Goal: Transaction & Acquisition: Purchase product/service

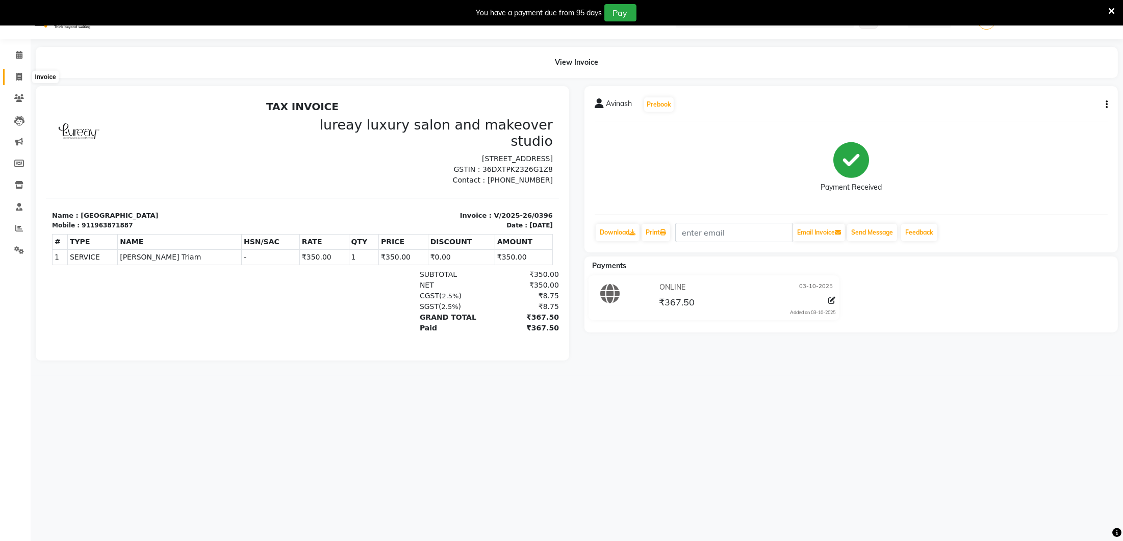
click at [15, 76] on span at bounding box center [19, 77] width 18 height 12
select select "service"
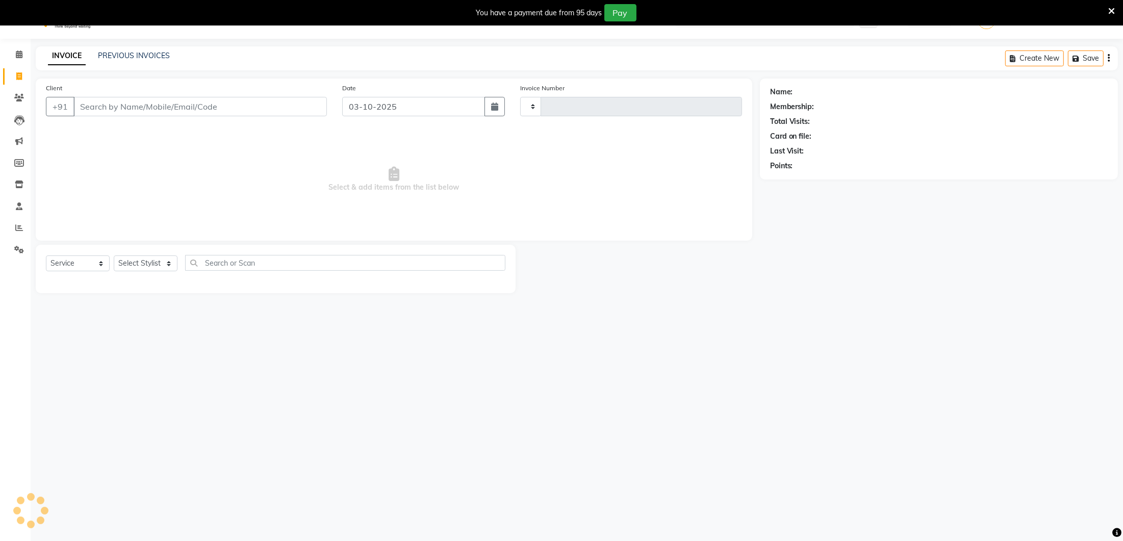
type input "0397"
select select "4075"
click at [310, 200] on span "Select & add items from the list below" at bounding box center [394, 179] width 696 height 102
click at [112, 106] on input "Client" at bounding box center [199, 106] width 253 height 19
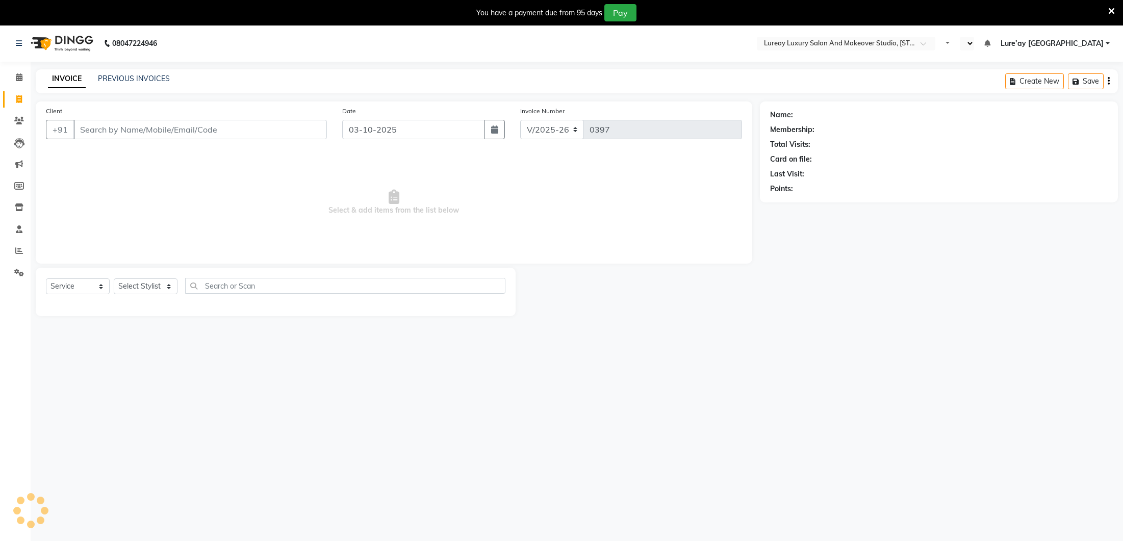
select select "4075"
select select "service"
select select "en"
click at [22, 83] on link "Calendar" at bounding box center [15, 77] width 24 height 17
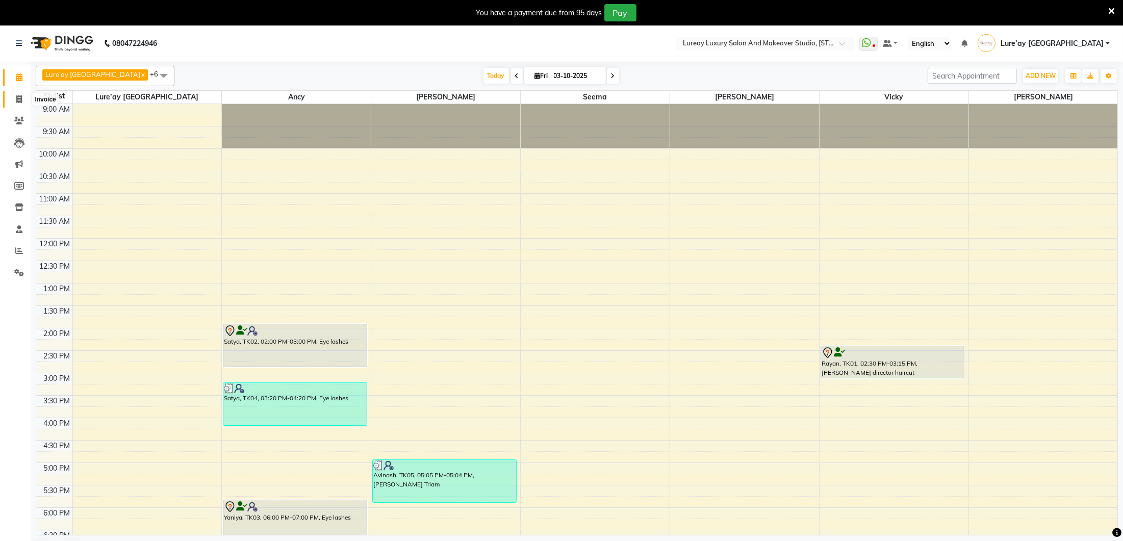
click at [17, 101] on icon at bounding box center [19, 99] width 6 height 8
select select "4075"
select select "service"
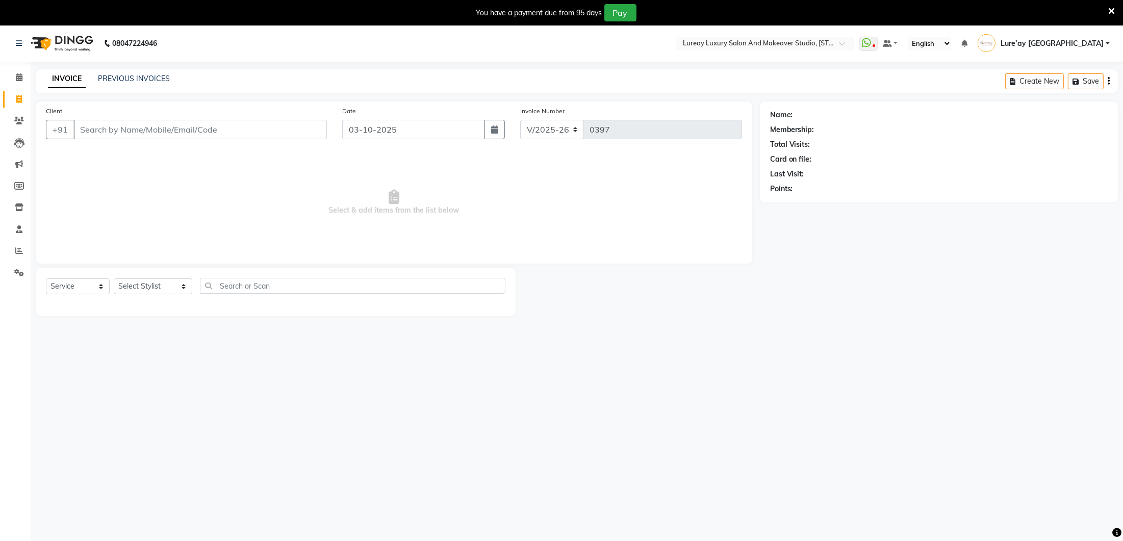
click at [86, 130] on input "Client" at bounding box center [199, 129] width 253 height 19
type input "9573283637"
select select "1: Object"
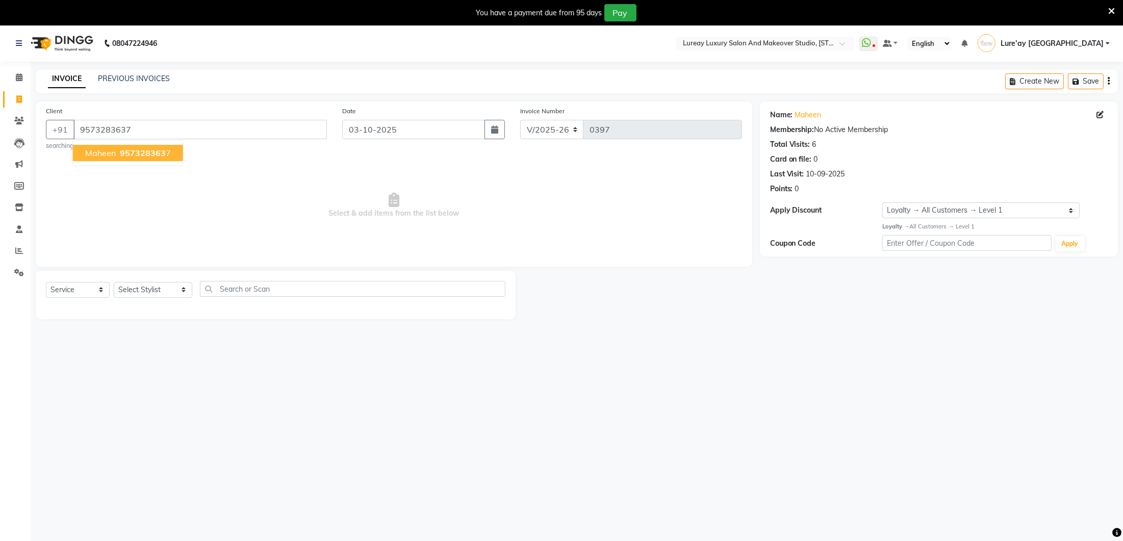
click at [139, 153] on span "957328363" at bounding box center [143, 153] width 46 height 10
select select "1: Object"
click at [157, 135] on input "9573283637" at bounding box center [199, 129] width 253 height 19
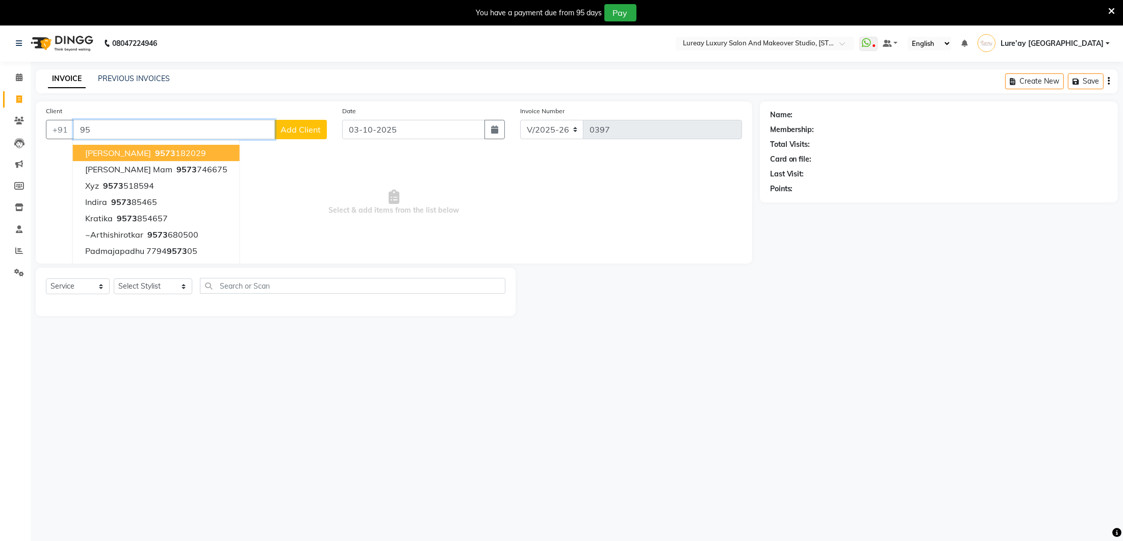
type input "9"
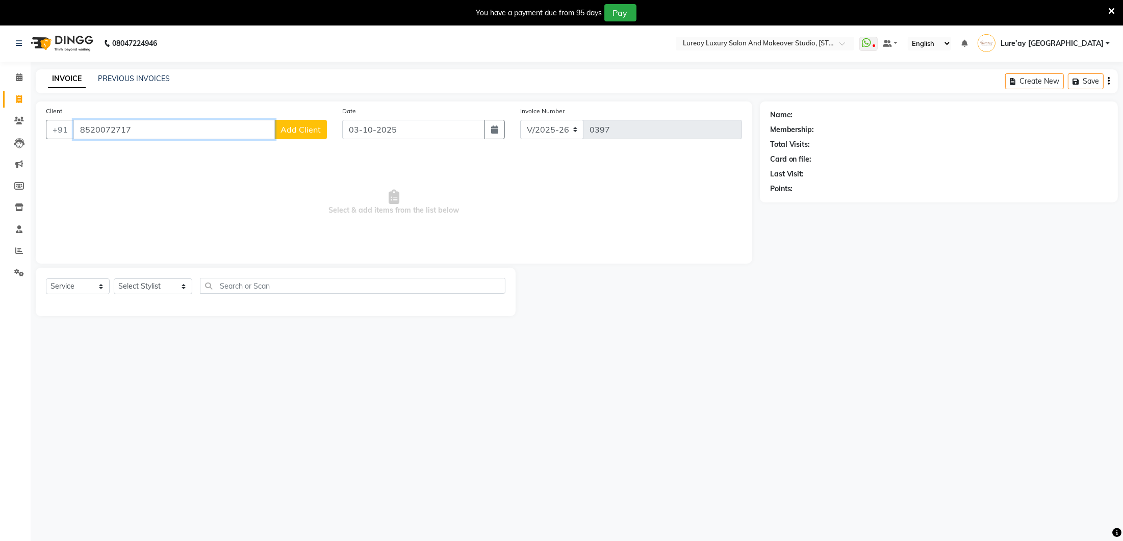
scroll to position [3, 0]
type input "8520072717"
click at [282, 130] on span "Add Client" at bounding box center [300, 126] width 40 height 10
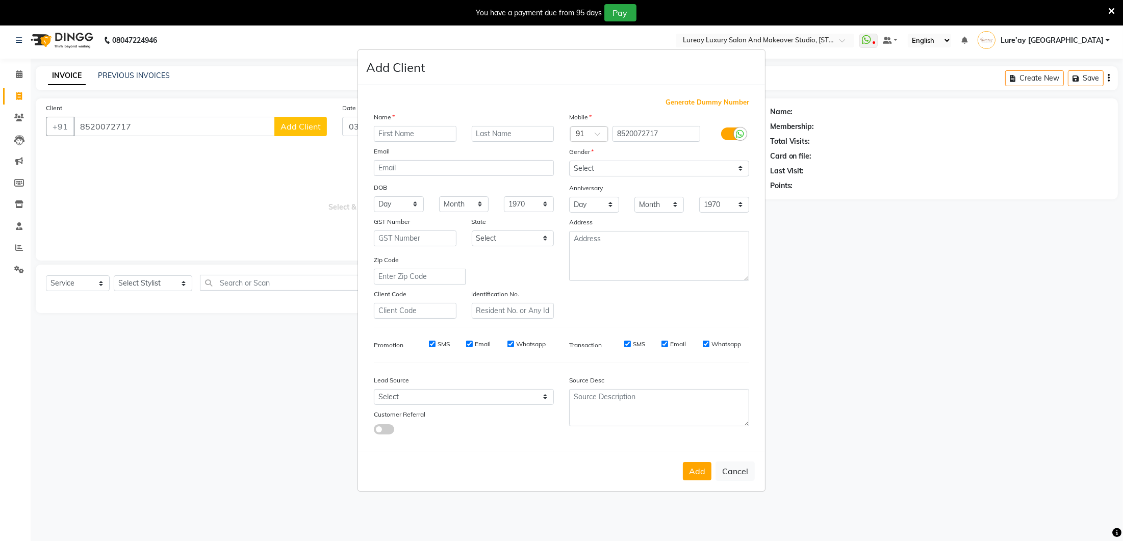
click at [404, 135] on input "text" at bounding box center [415, 134] width 83 height 16
type input "[PERSON_NAME]"
click at [602, 165] on select "Select [DEMOGRAPHIC_DATA] [DEMOGRAPHIC_DATA] Other Prefer Not To Say" at bounding box center [659, 169] width 180 height 16
select select "[DEMOGRAPHIC_DATA]"
click at [690, 474] on button "Add" at bounding box center [697, 471] width 29 height 18
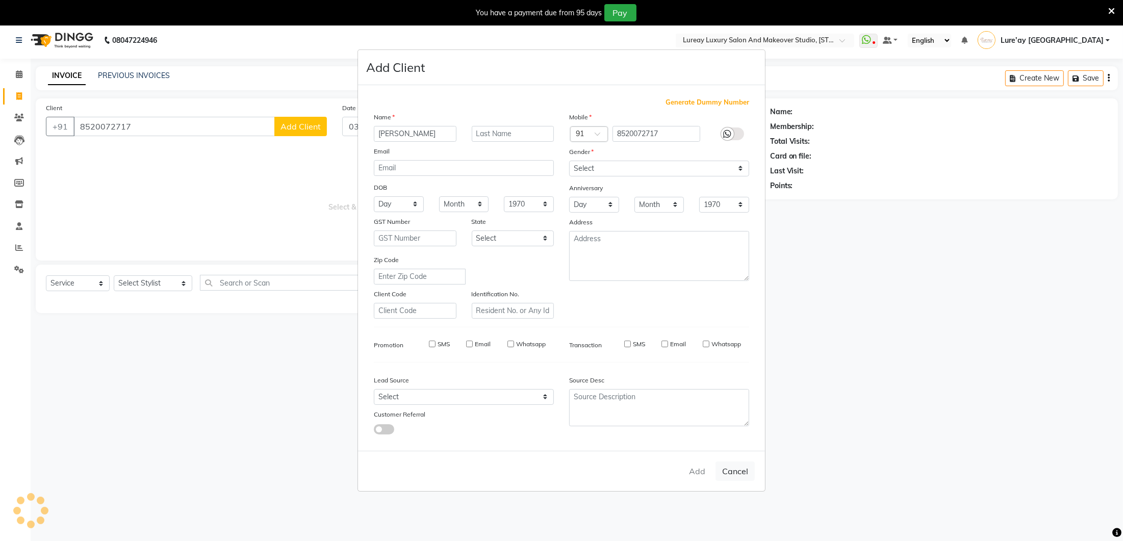
select select
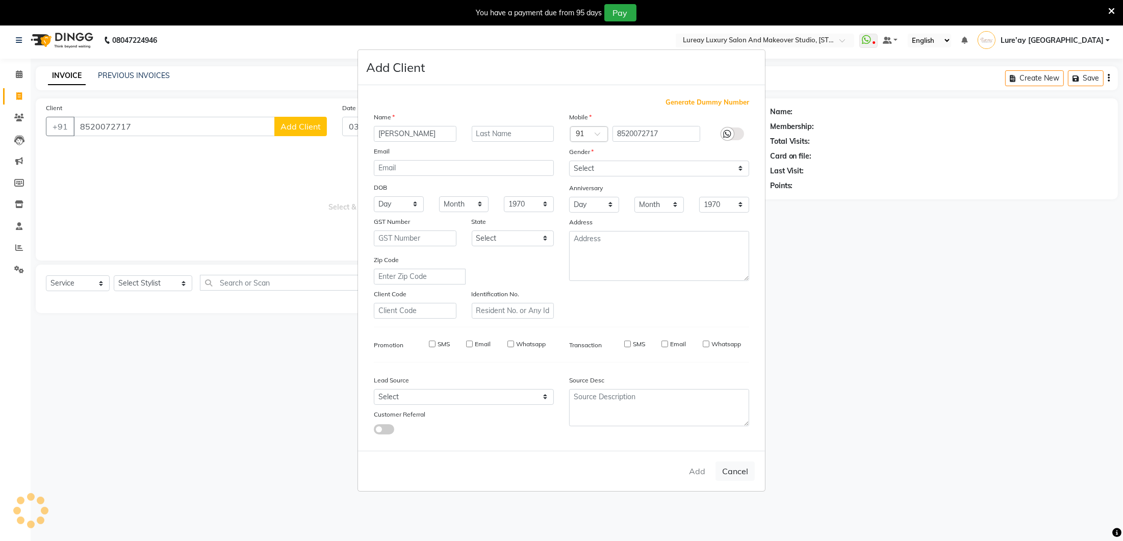
select select
checkbox input "false"
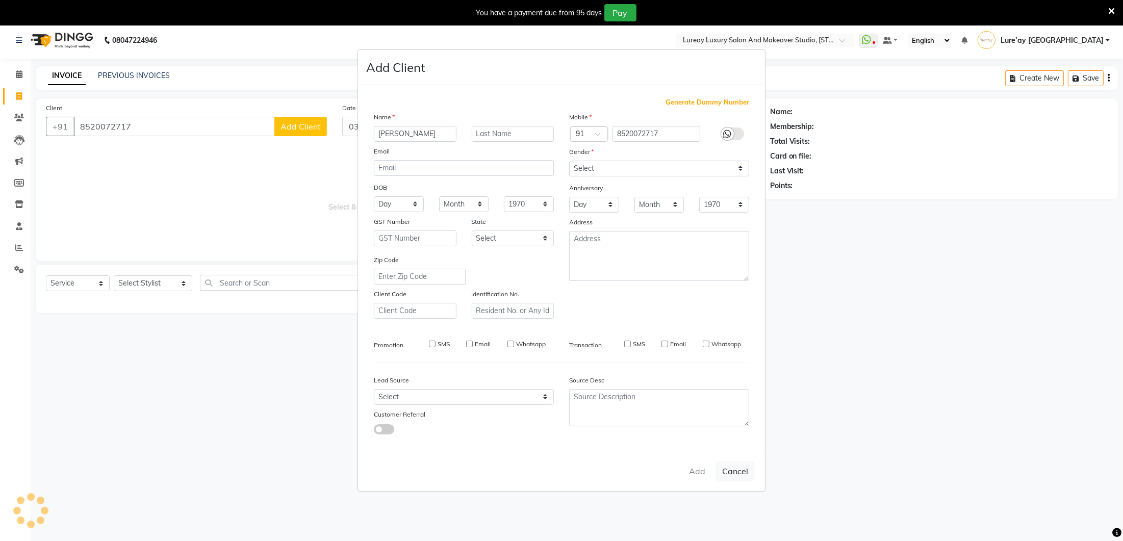
checkbox input "false"
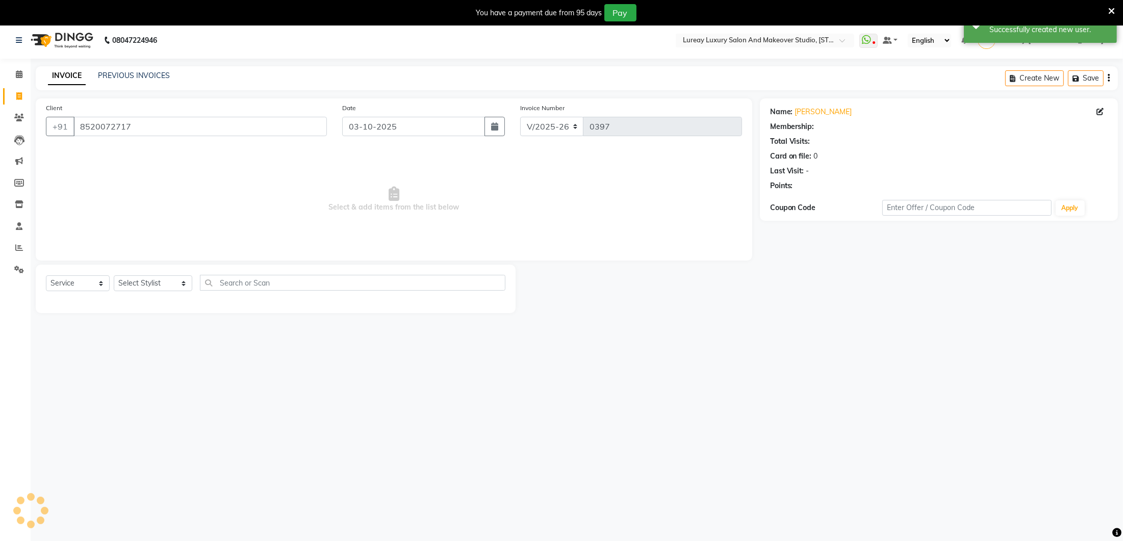
select select "1: Object"
click at [134, 283] on select "Select Stylist [PERSON_NAME] Lure’ay [GEOGRAPHIC_DATA] [PERSON_NAME] [PERSON_NA…" at bounding box center [153, 283] width 79 height 16
select select "35806"
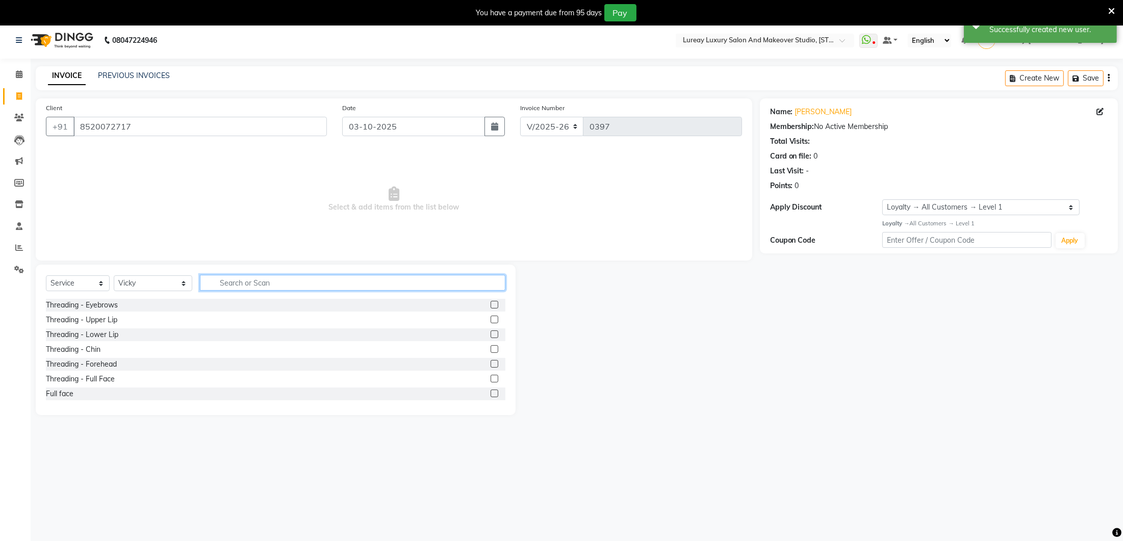
click at [233, 281] on input "text" at bounding box center [352, 283] width 305 height 16
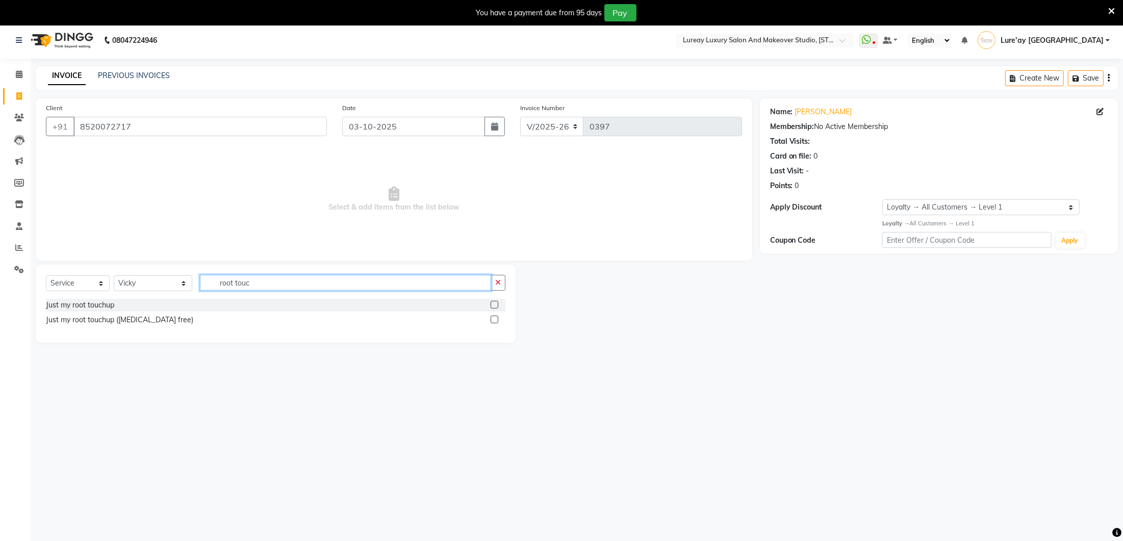
type input "root touc"
click at [494, 303] on label at bounding box center [494, 305] width 8 height 8
click at [494, 303] on input "checkbox" at bounding box center [493, 305] width 7 height 7
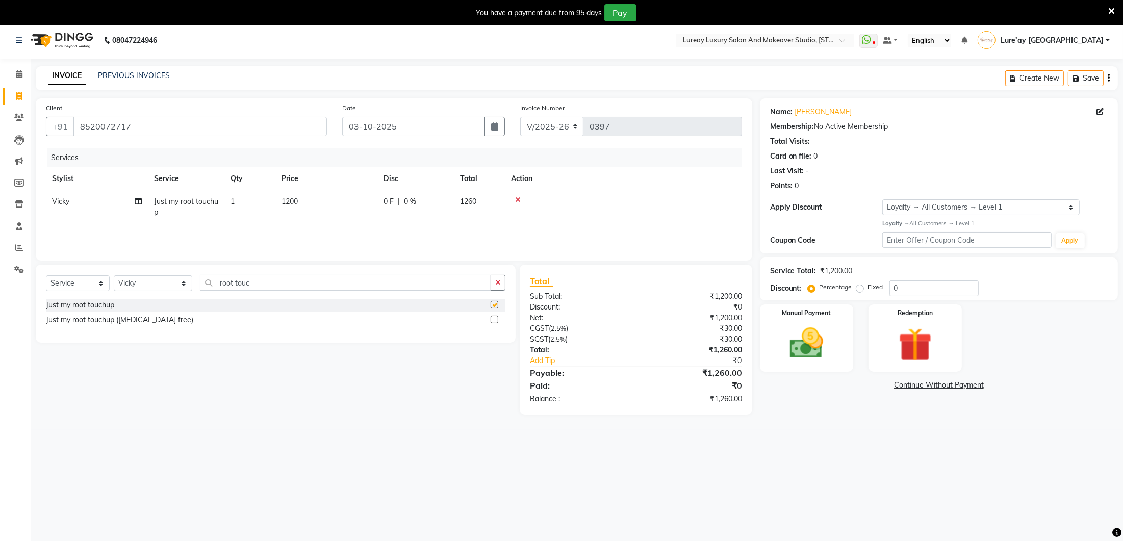
checkbox input "false"
click at [290, 204] on td "1200" at bounding box center [326, 205] width 102 height 34
select select "35806"
click at [370, 201] on input "1200" at bounding box center [374, 204] width 90 height 16
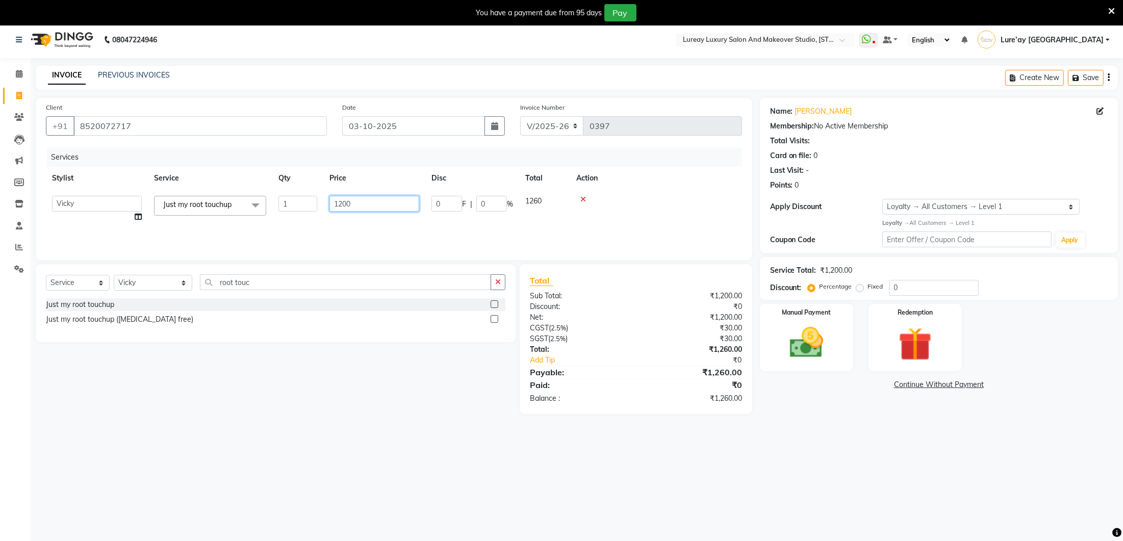
scroll to position [6, 0]
type input "1"
type input "1000"
click at [364, 226] on div "Services Stylist Service Qty Price Disc Total Action [PERSON_NAME] Lure’ay [GEO…" at bounding box center [394, 197] width 696 height 102
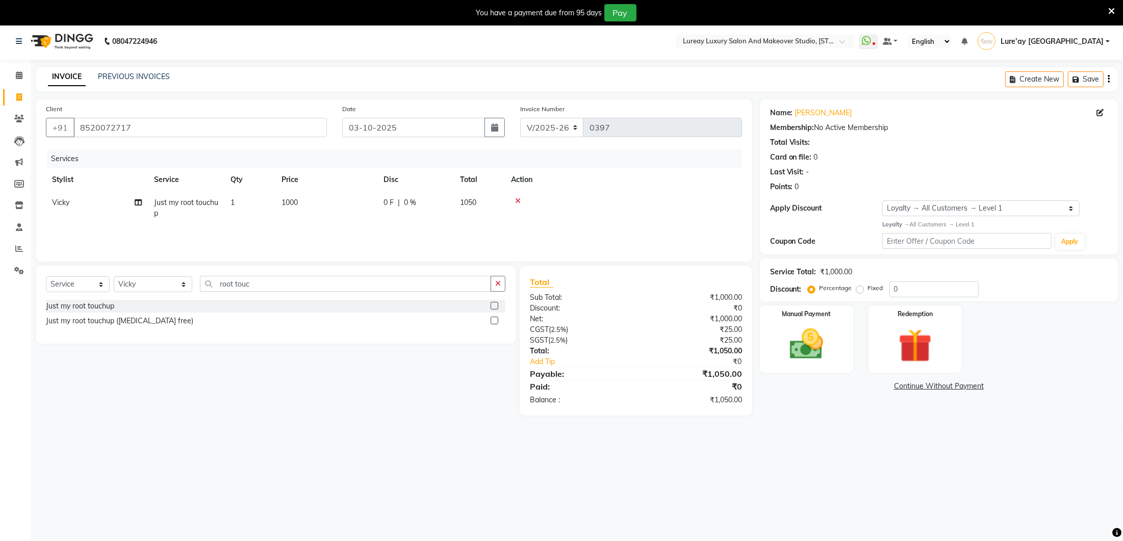
scroll to position [7, 0]
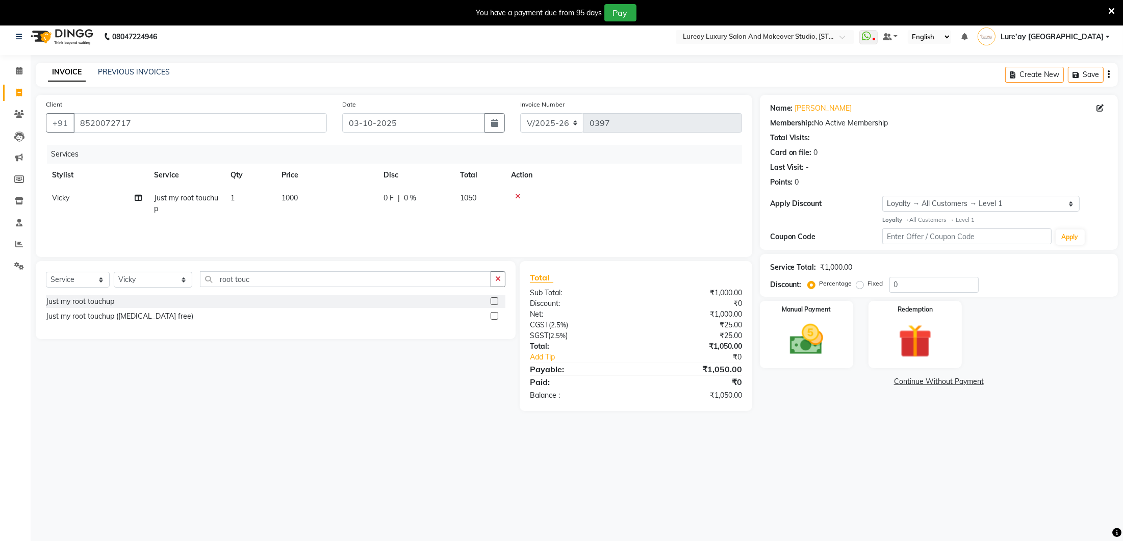
click at [331, 218] on td "1000" at bounding box center [326, 204] width 102 height 34
select select "35806"
click at [367, 195] on input "1000" at bounding box center [374, 200] width 90 height 16
type input "1150"
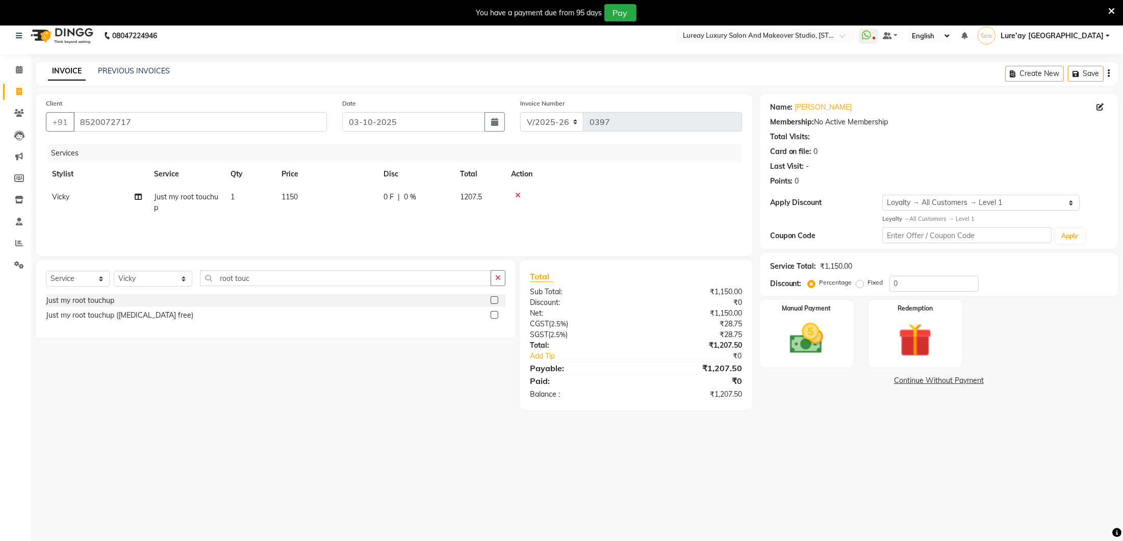
click at [367, 214] on td "1150" at bounding box center [326, 203] width 102 height 34
select select "35806"
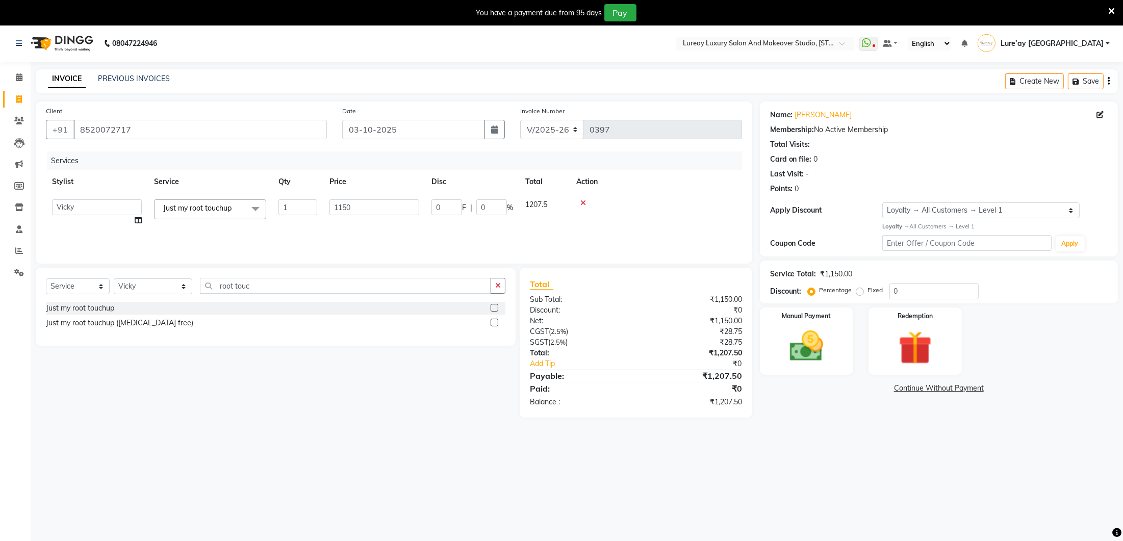
click at [366, 218] on td "1150" at bounding box center [374, 212] width 102 height 39
click at [362, 208] on input "1150" at bounding box center [374, 207] width 90 height 16
type input "1120"
click at [345, 233] on div "Services Stylist Service Qty Price Disc Total Action [PERSON_NAME] Just my root…" at bounding box center [394, 202] width 696 height 102
click at [327, 209] on td "1120" at bounding box center [326, 210] width 102 height 34
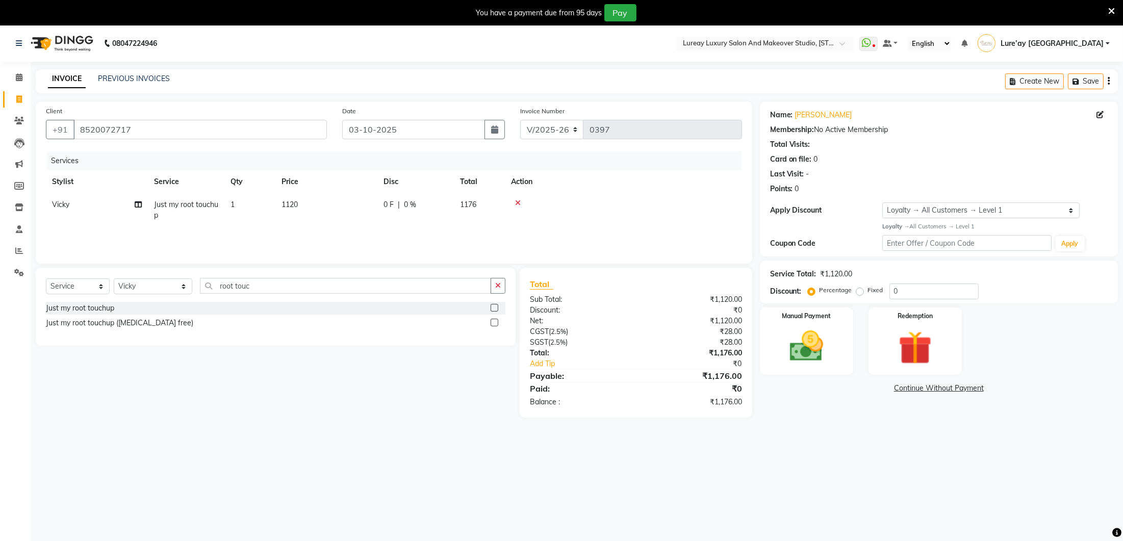
select select "35806"
click at [365, 201] on input "1120" at bounding box center [374, 207] width 90 height 16
click at [366, 204] on input "1120" at bounding box center [374, 207] width 90 height 16
type input "1125"
click at [357, 228] on div "Services Stylist Service Qty Price Disc Total Action [PERSON_NAME] Lure’ay [GEO…" at bounding box center [394, 202] width 696 height 102
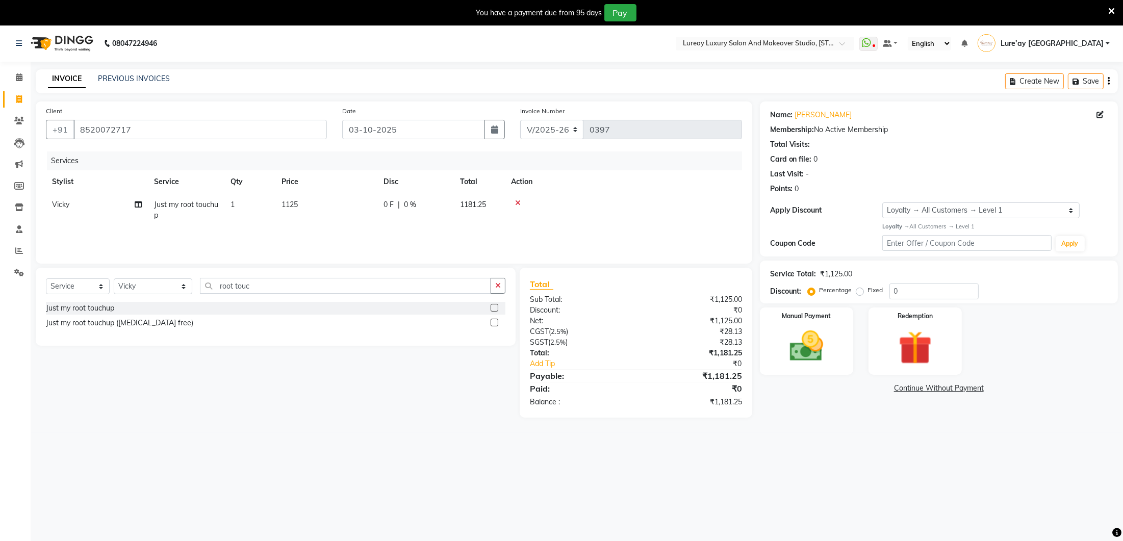
click at [328, 205] on td "1125" at bounding box center [326, 210] width 102 height 34
select select "35806"
click at [358, 205] on input "1125" at bounding box center [374, 207] width 90 height 16
type input "1124"
click at [354, 214] on input "1124" at bounding box center [374, 207] width 90 height 16
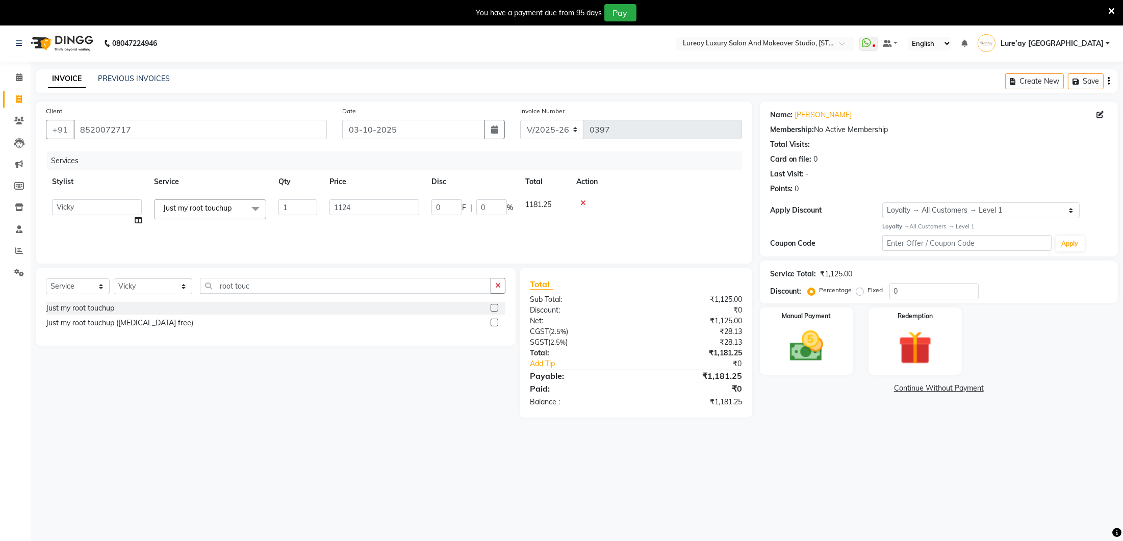
click at [352, 224] on td "1124" at bounding box center [374, 212] width 102 height 39
select select "35806"
click at [813, 358] on img at bounding box center [806, 345] width 57 height 40
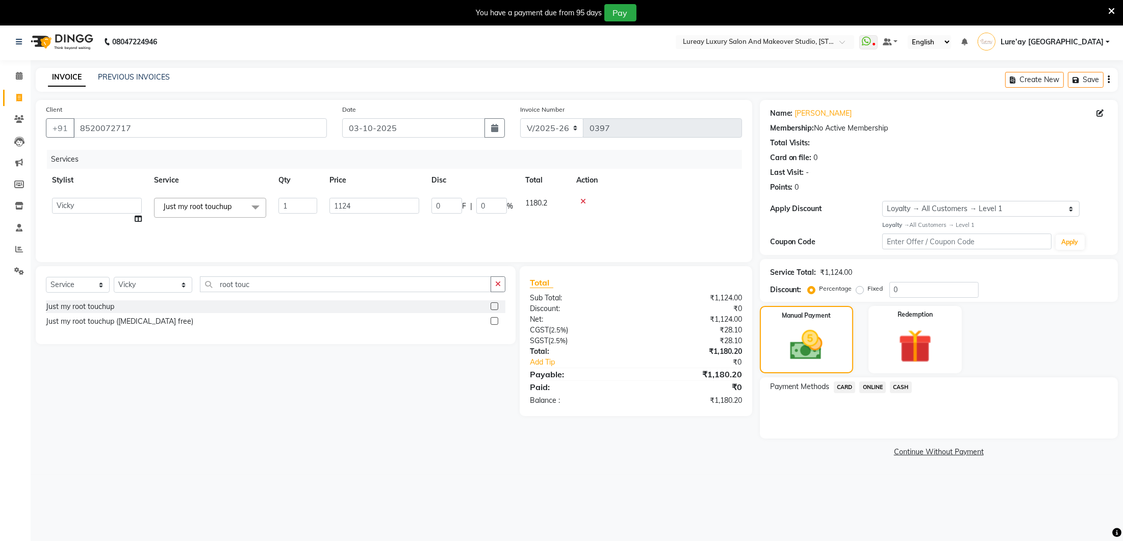
click at [845, 387] on span "CARD" at bounding box center [845, 387] width 22 height 12
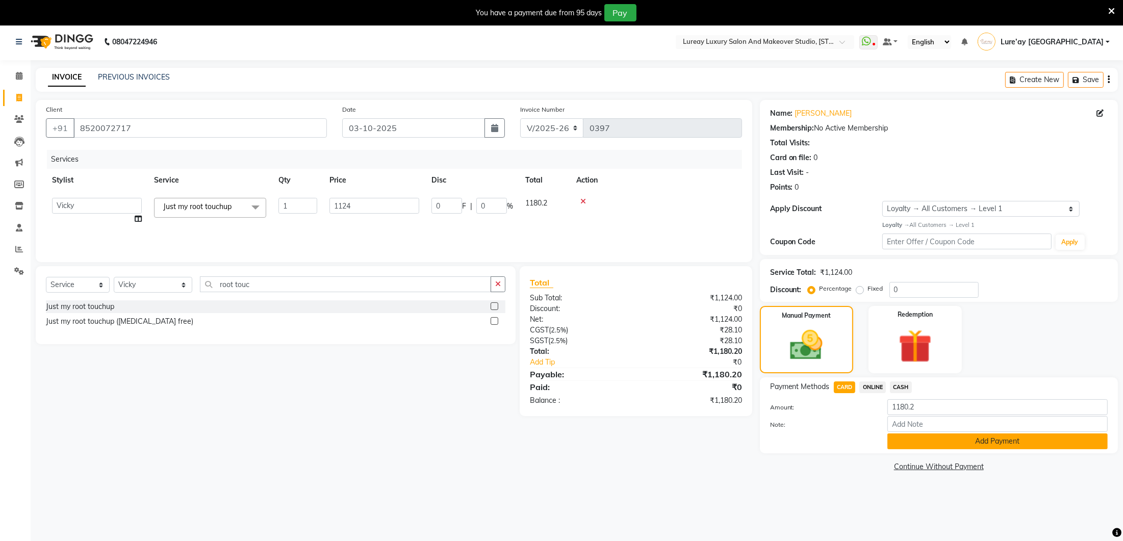
click at [910, 433] on button "Add Payment" at bounding box center [997, 441] width 220 height 16
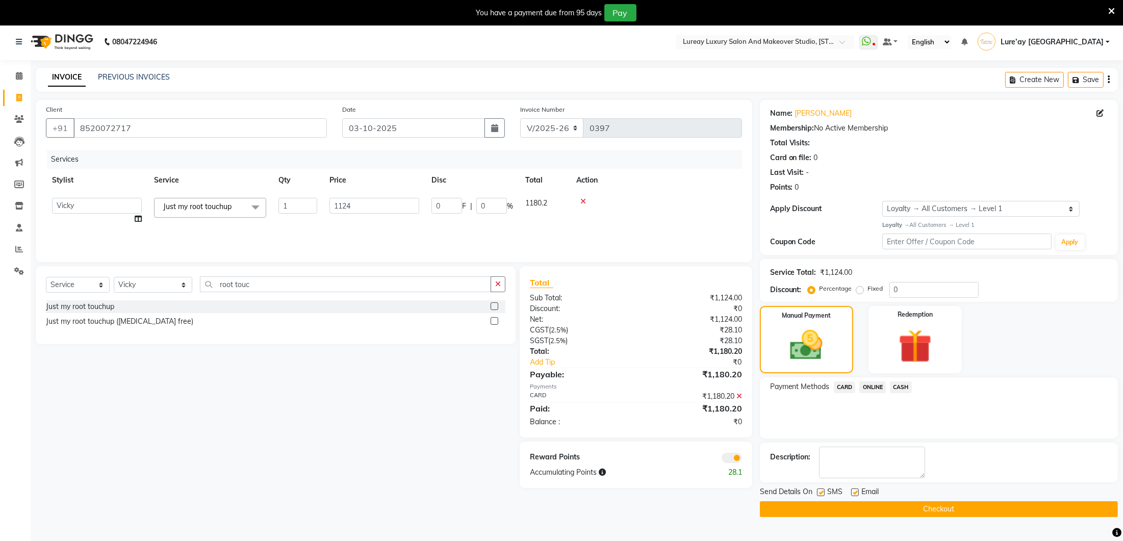
click at [862, 507] on button "Checkout" at bounding box center [939, 509] width 358 height 16
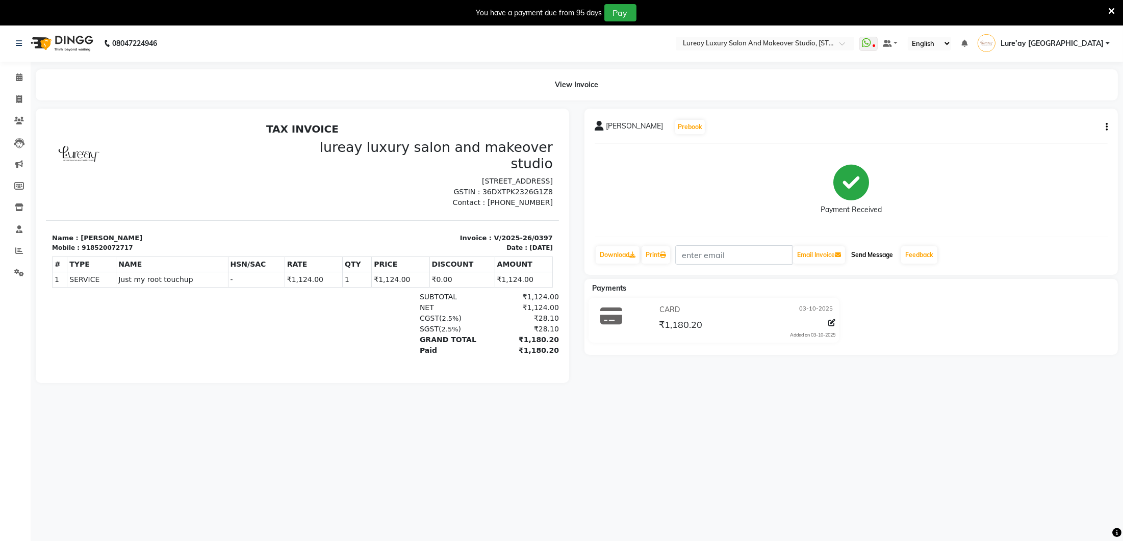
click at [882, 250] on button "Send Message" at bounding box center [872, 254] width 50 height 17
click at [26, 101] on span at bounding box center [19, 100] width 18 height 12
select select "service"
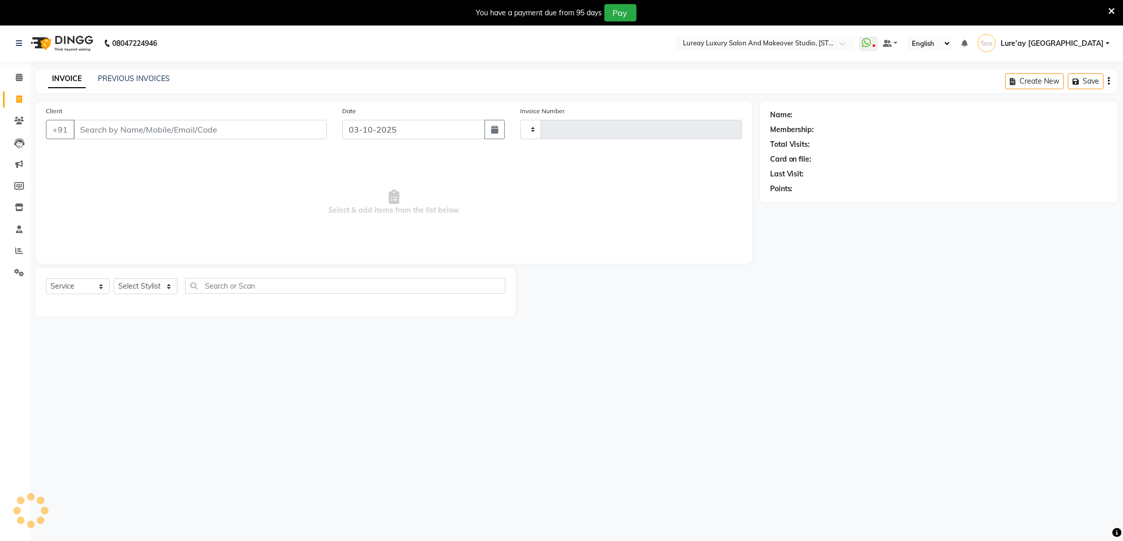
type input "0398"
select select "4075"
click at [151, 287] on select "Select Stylist" at bounding box center [146, 286] width 64 height 16
select select "70813"
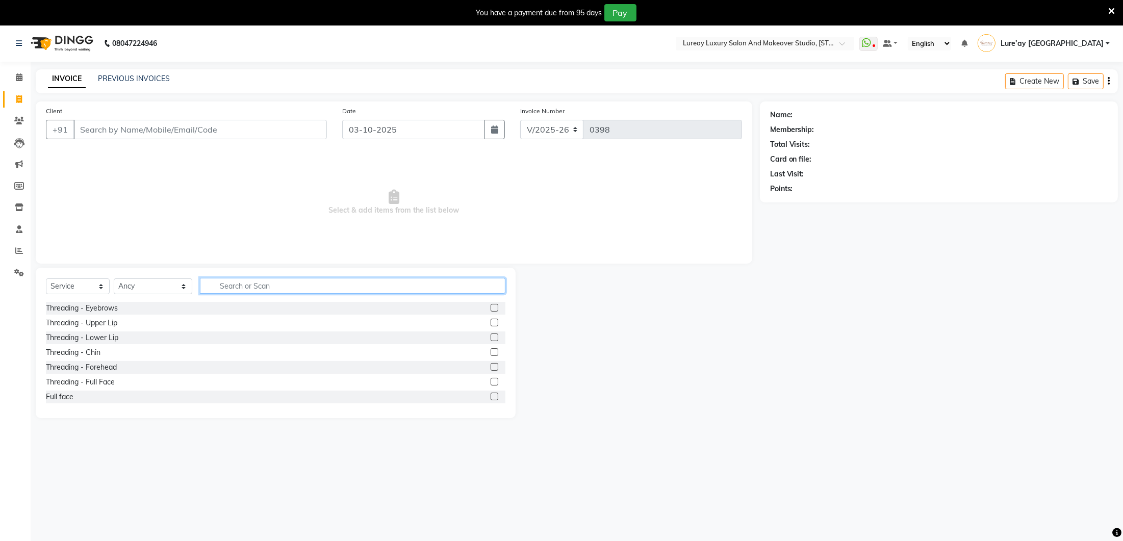
click at [210, 281] on input "text" at bounding box center [352, 286] width 305 height 16
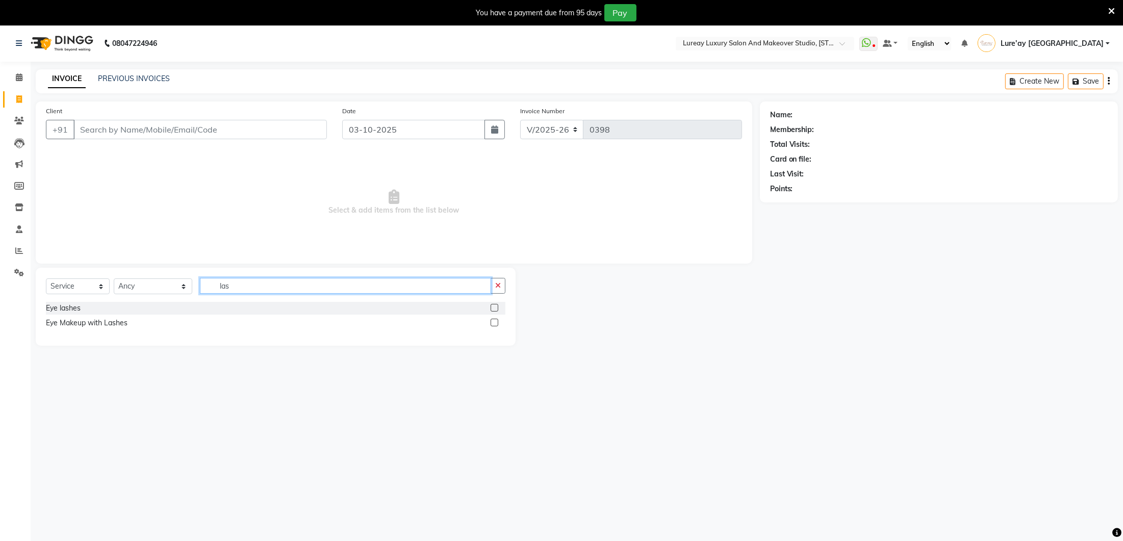
type input "las"
click at [496, 307] on label at bounding box center [494, 308] width 8 height 8
click at [496, 307] on input "checkbox" at bounding box center [493, 308] width 7 height 7
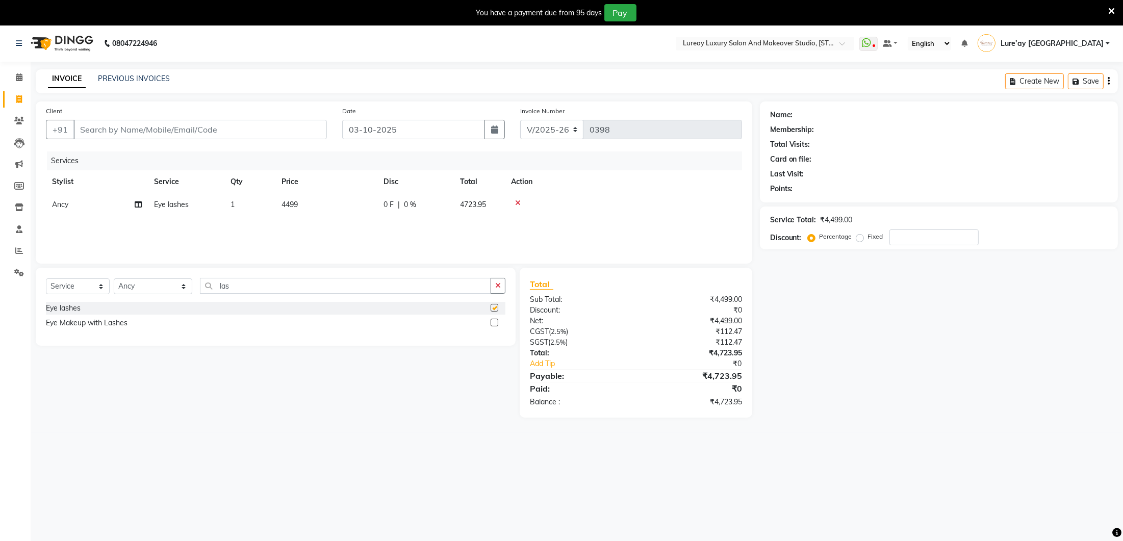
checkbox input "false"
click at [293, 222] on div "Services Stylist Service Qty Price Disc Total Action Ancy Eye lashes 1 4499 0 F…" at bounding box center [394, 202] width 696 height 102
click at [322, 205] on td "4499" at bounding box center [326, 204] width 102 height 23
click at [348, 205] on input "4499" at bounding box center [374, 207] width 90 height 16
click at [362, 208] on input "4499" at bounding box center [374, 207] width 90 height 16
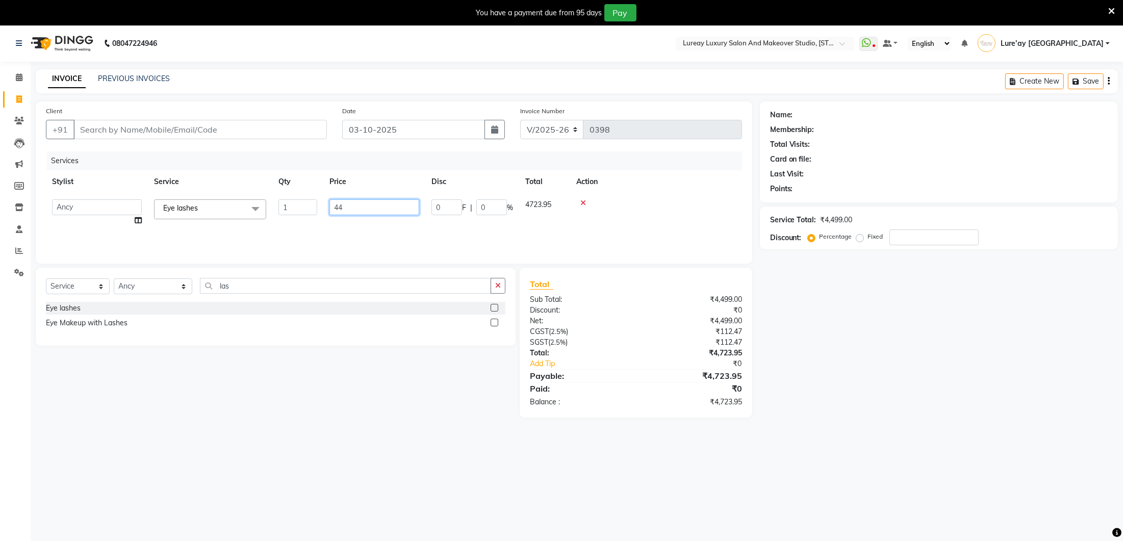
type input "4"
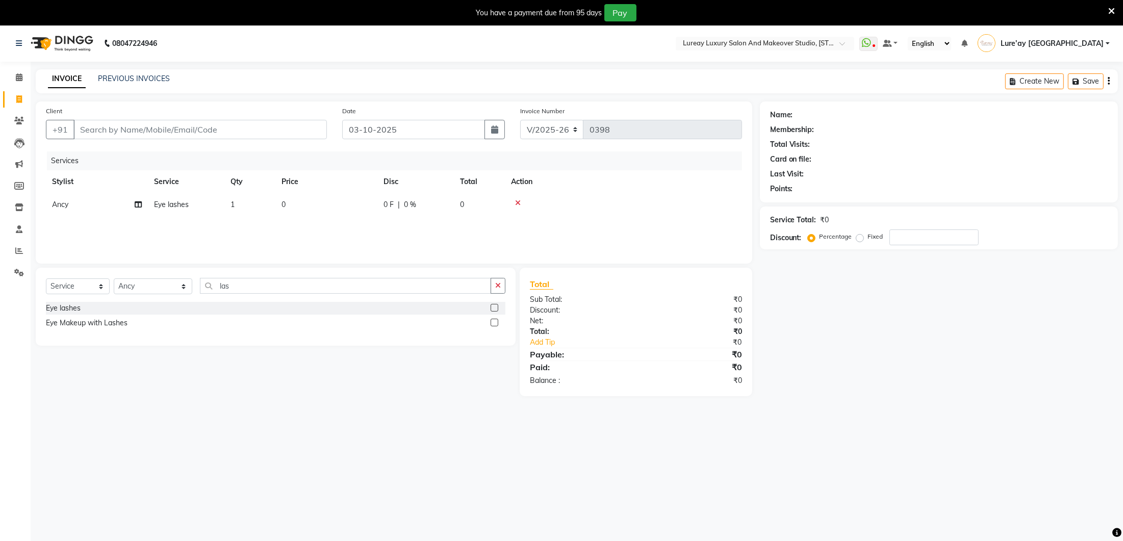
click at [373, 215] on td "0" at bounding box center [326, 204] width 102 height 23
click at [366, 206] on input "0" at bounding box center [374, 207] width 90 height 16
type input "4"
type input "5000"
click at [366, 269] on div "Select Service Product Membership Package Voucher Prepaid Gift Card Select Styl…" at bounding box center [276, 307] width 480 height 78
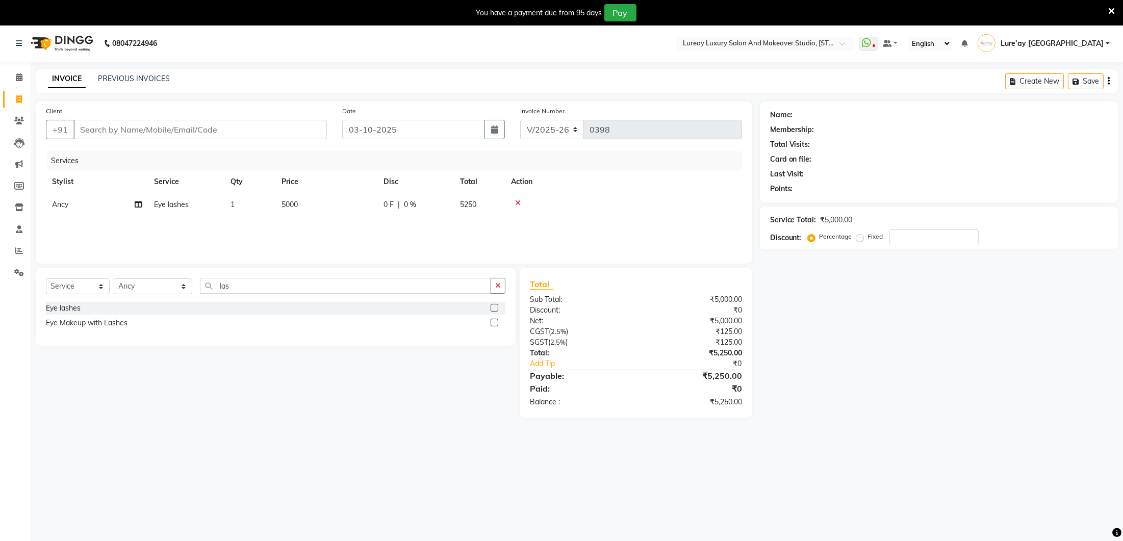
click at [409, 202] on span "0 %" at bounding box center [410, 204] width 12 height 11
click at [490, 205] on input "0" at bounding box center [491, 207] width 31 height 16
type input "10"
click at [221, 228] on div "Services Stylist Service Qty Price Disc Total Action Ancy Eye lashes 1 5000 500…" at bounding box center [394, 202] width 696 height 102
click at [168, 290] on select "Select Stylist [PERSON_NAME] Lure’ay [GEOGRAPHIC_DATA] [PERSON_NAME] [PERSON_NA…" at bounding box center [153, 286] width 79 height 16
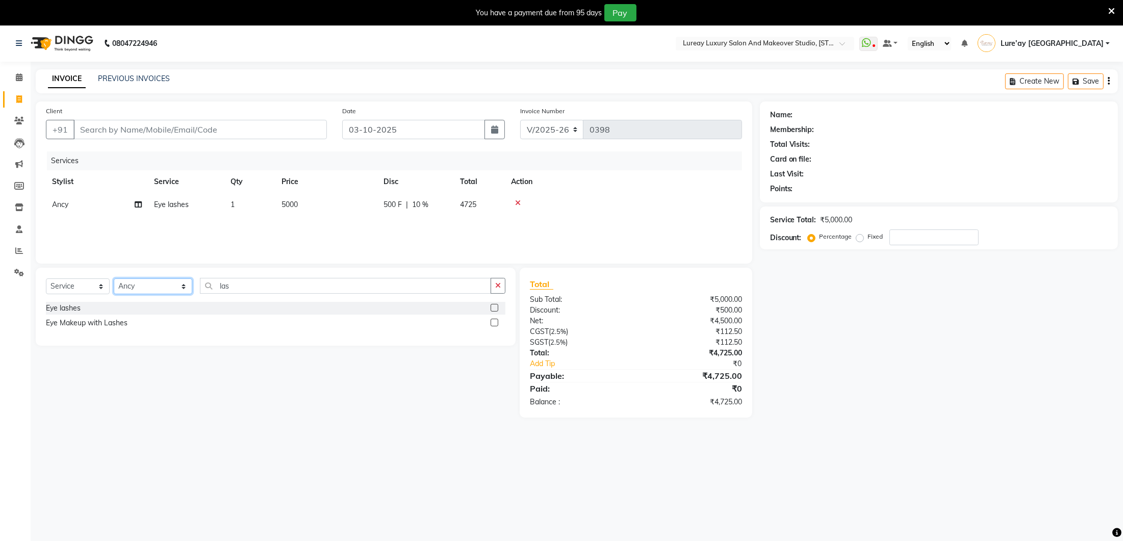
select select "70810"
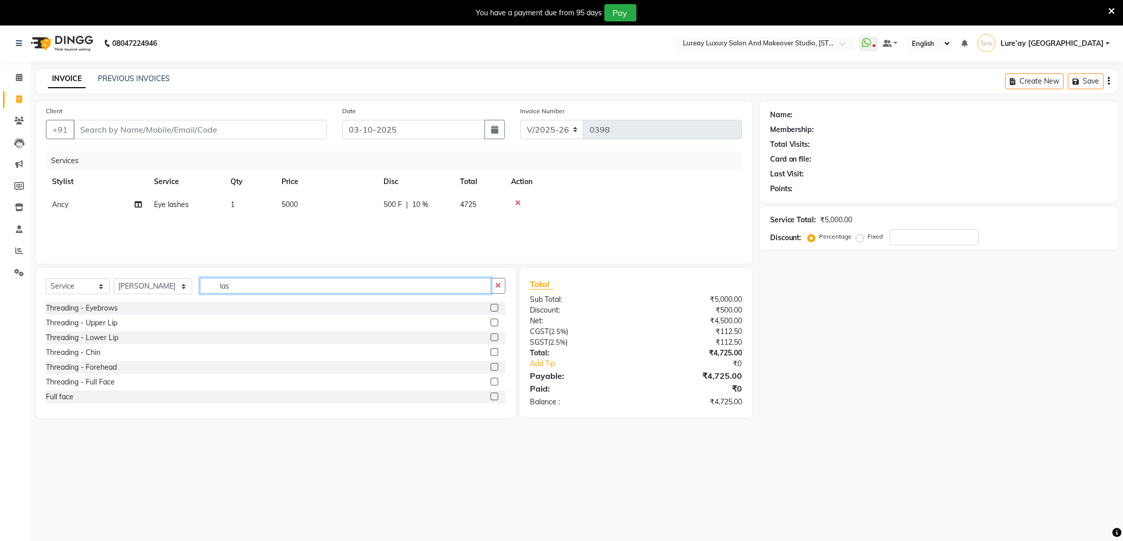
click at [266, 286] on input "las" at bounding box center [345, 286] width 291 height 16
click at [496, 305] on label at bounding box center [494, 308] width 8 height 8
click at [496, 305] on input "checkbox" at bounding box center [493, 308] width 7 height 7
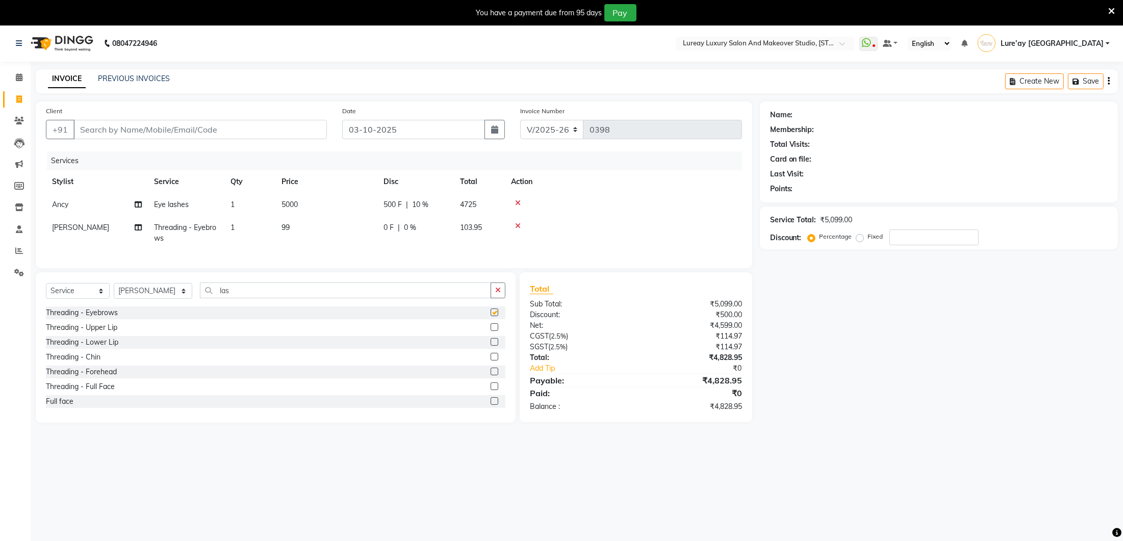
checkbox input "false"
click at [304, 230] on td "99" at bounding box center [326, 233] width 102 height 34
select select "70810"
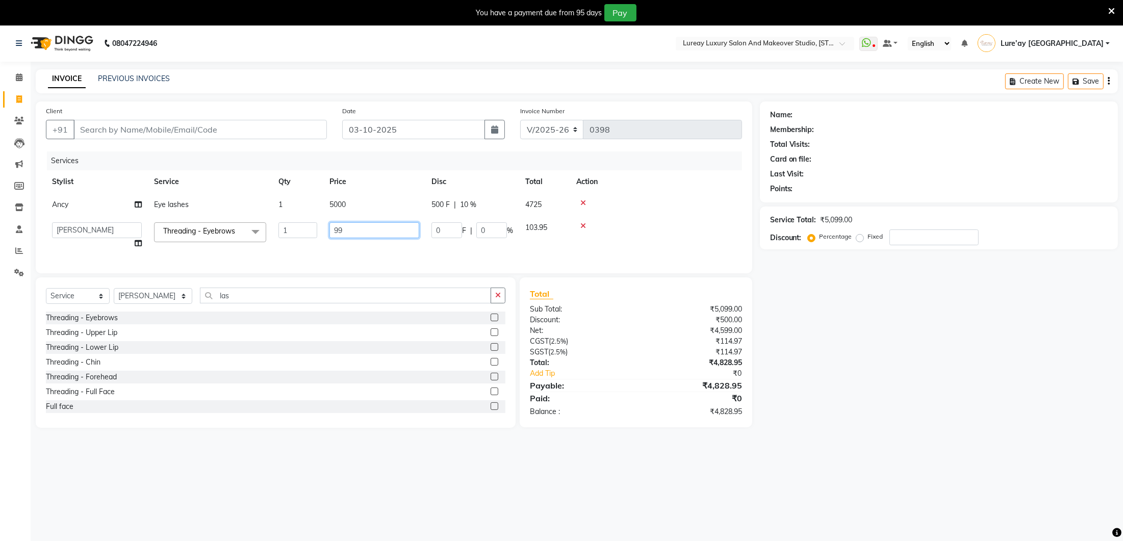
click at [350, 229] on input "99" at bounding box center [374, 230] width 90 height 16
type input "9"
type input "100"
click at [349, 235] on input "100" at bounding box center [374, 230] width 90 height 16
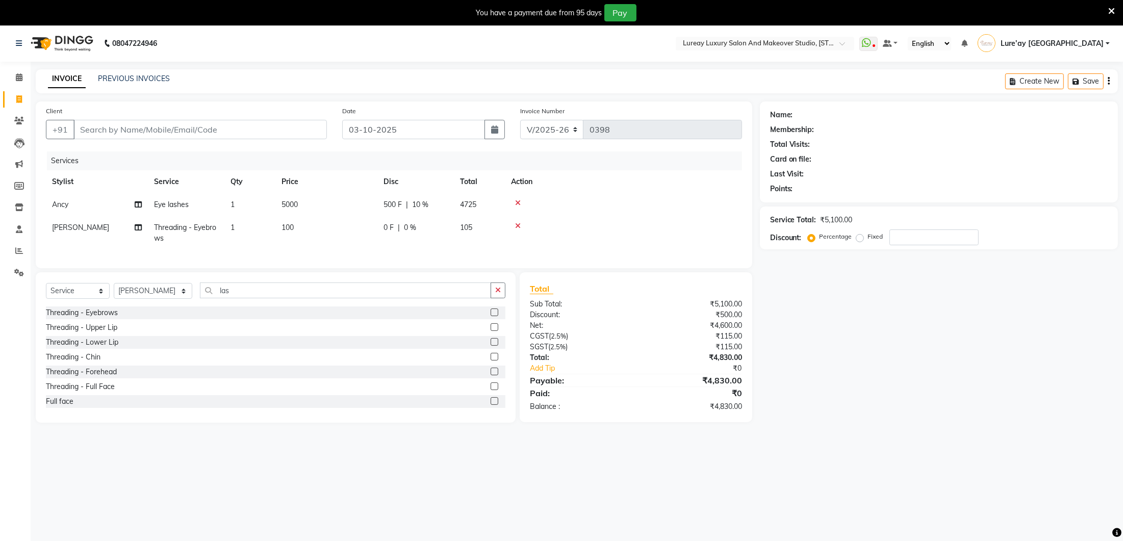
click at [345, 243] on td "100" at bounding box center [326, 233] width 102 height 34
select select "70810"
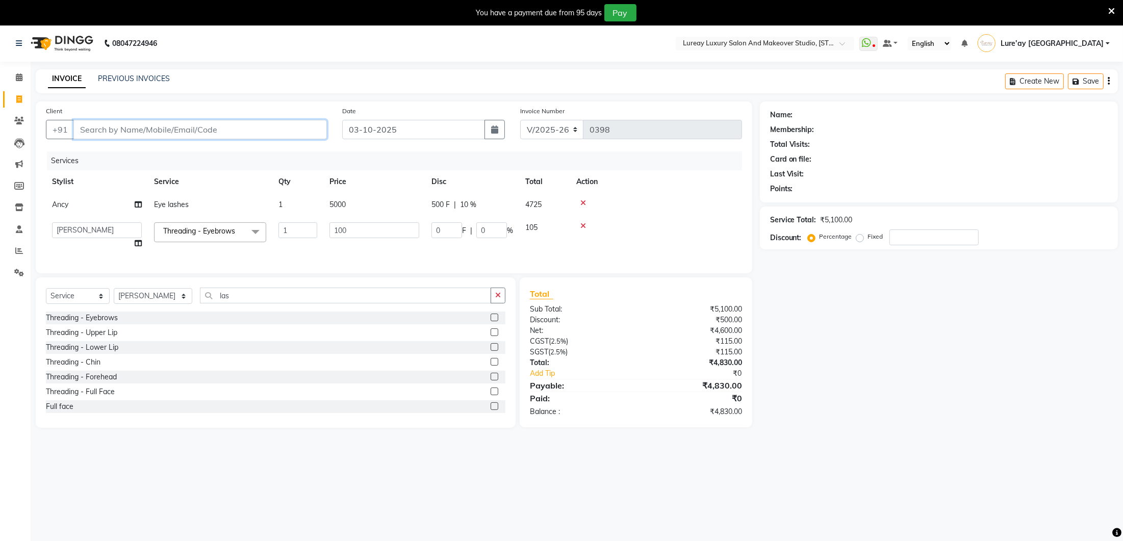
click at [267, 131] on input "Client" at bounding box center [199, 129] width 253 height 19
click at [281, 136] on input "Client" at bounding box center [199, 129] width 253 height 19
type input "9"
type input "0"
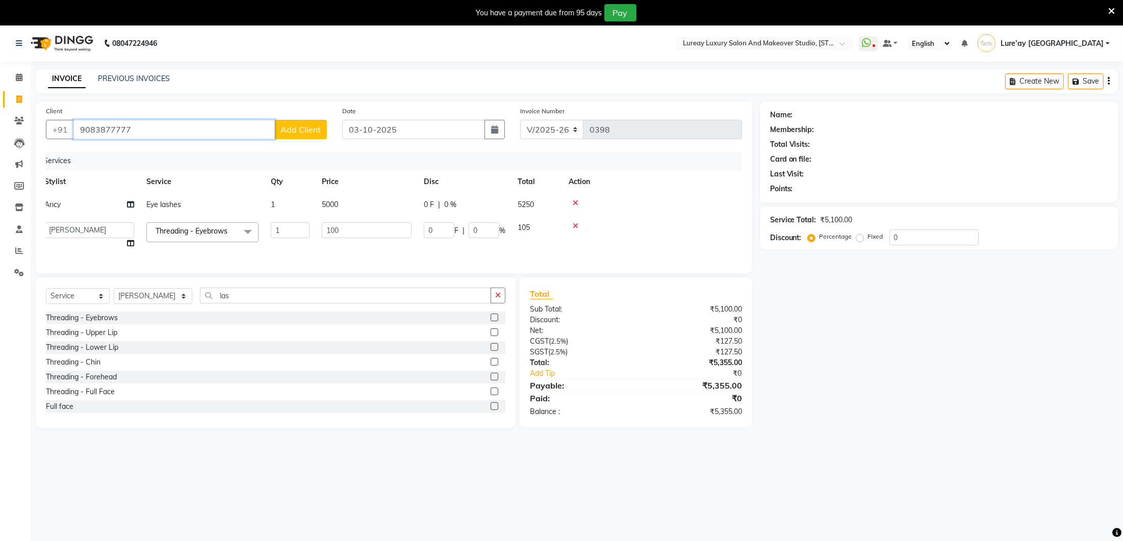
click at [186, 129] on input "9083877777" at bounding box center [173, 129] width 201 height 19
type input "9083877777"
click at [296, 130] on span "Add Client" at bounding box center [300, 129] width 40 height 10
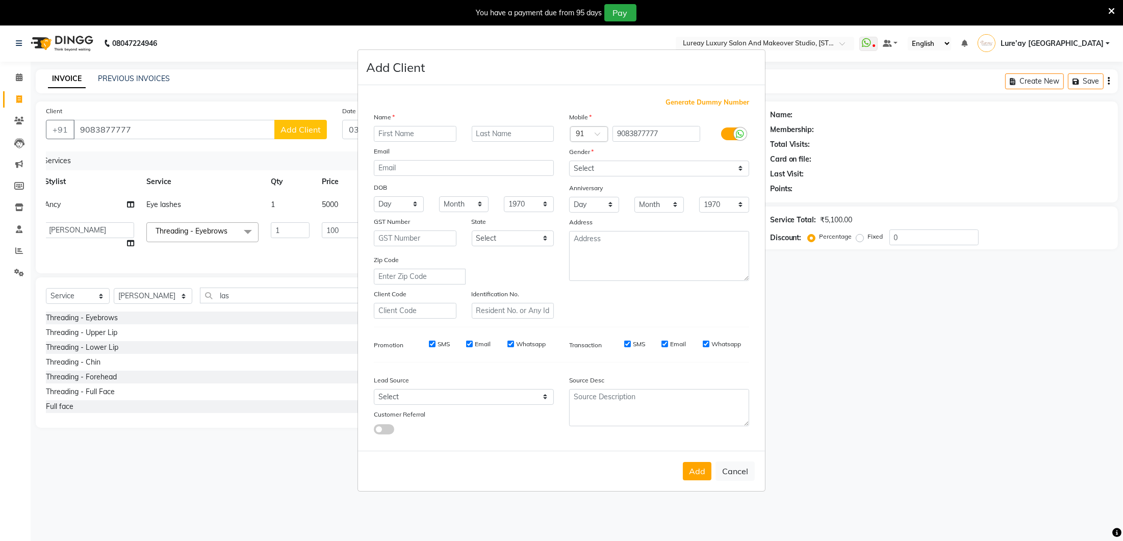
click at [402, 131] on input "text" at bounding box center [415, 134] width 83 height 16
type input "[PERSON_NAME]"
click at [611, 169] on select "Select [DEMOGRAPHIC_DATA] [DEMOGRAPHIC_DATA] Other Prefer Not To Say" at bounding box center [659, 169] width 180 height 16
select select "[DEMOGRAPHIC_DATA]"
click at [542, 397] on select "Select Walk-in Referral Internet Friend Word of Mouth Advertisement Facebook Ju…" at bounding box center [464, 397] width 180 height 16
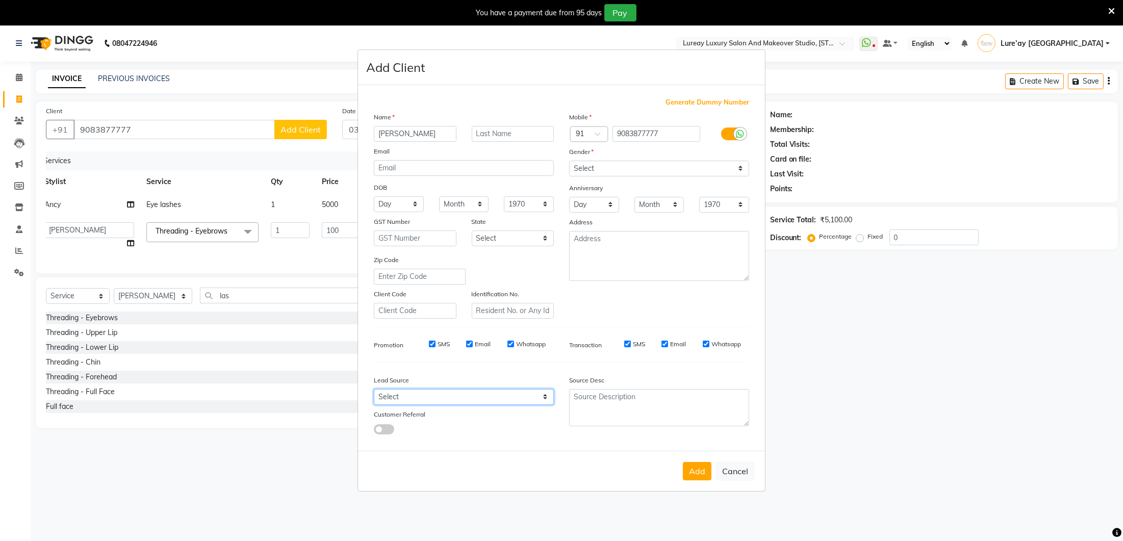
select select "28770"
click at [703, 476] on button "Add" at bounding box center [697, 471] width 29 height 18
select select
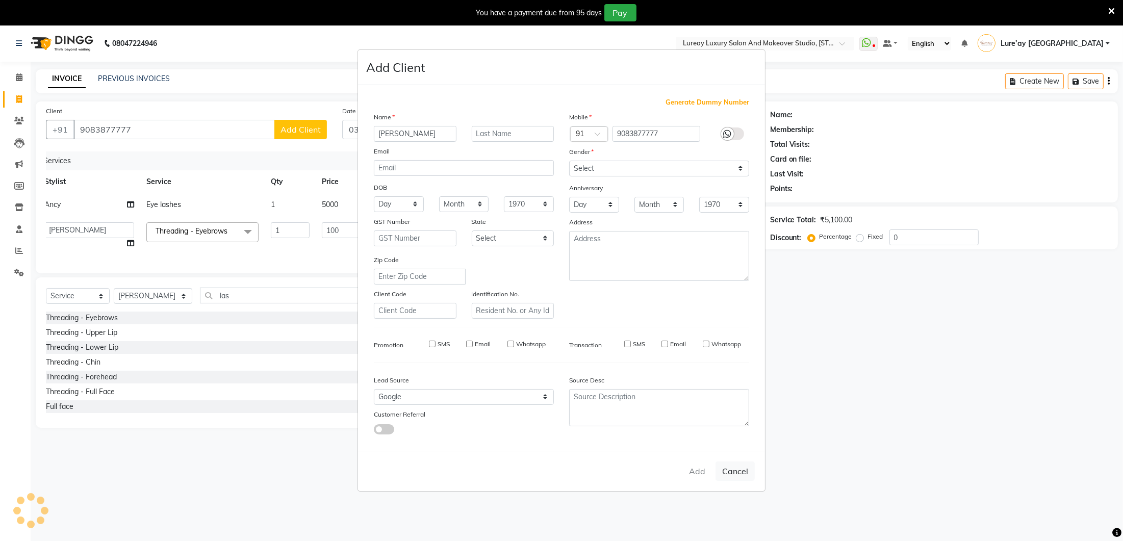
select select
checkbox input "false"
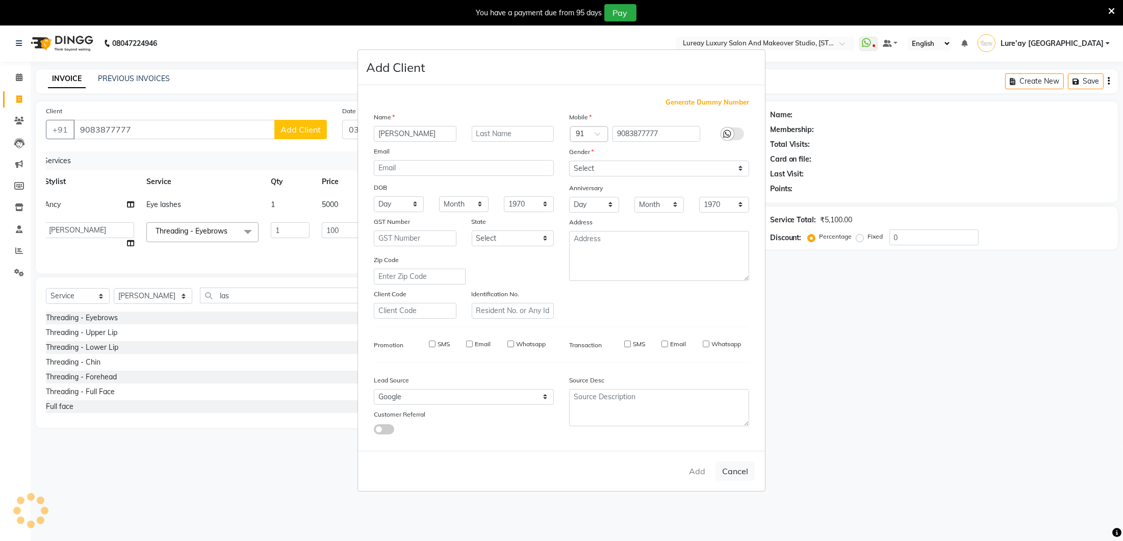
checkbox input "false"
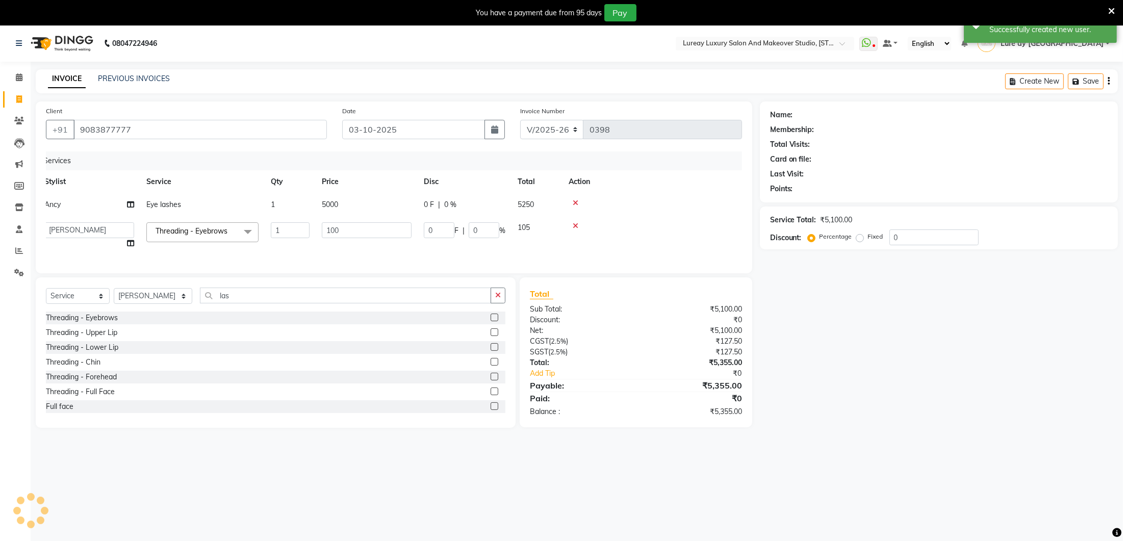
select select "1: Object"
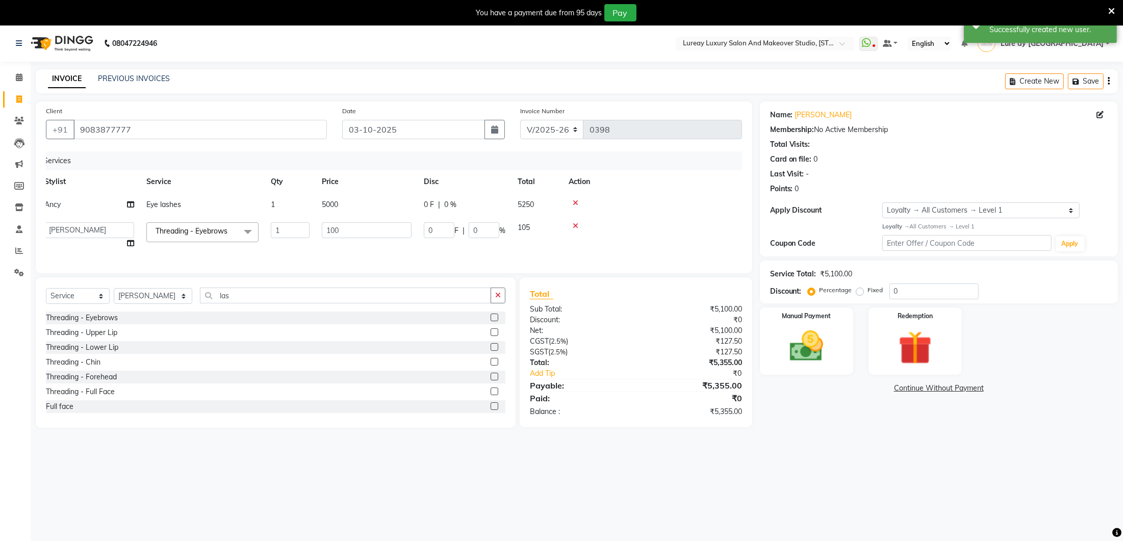
click at [454, 203] on span "0 %" at bounding box center [450, 204] width 12 height 11
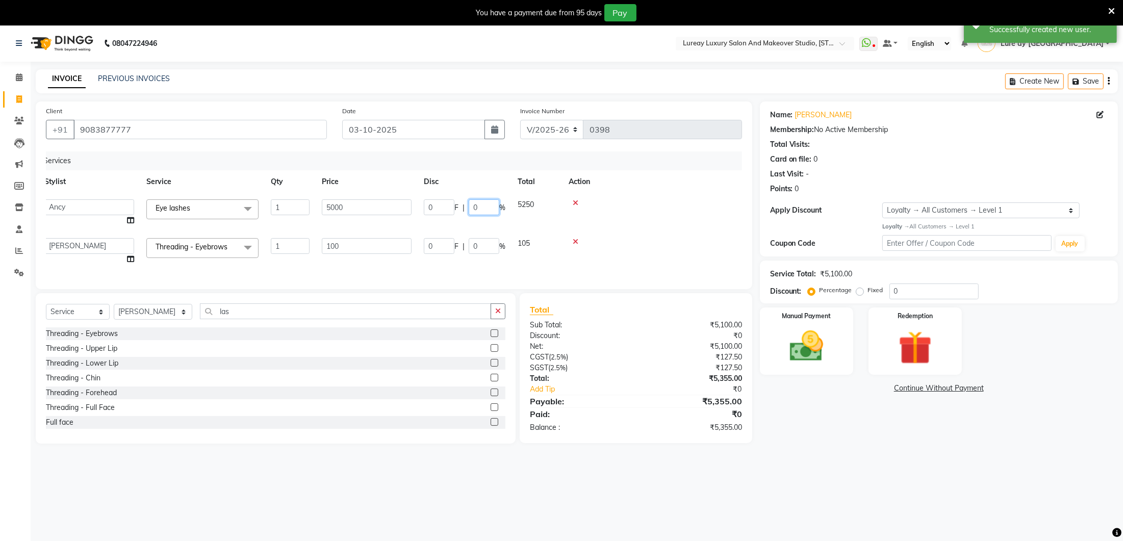
click at [484, 204] on input "0" at bounding box center [484, 207] width 31 height 16
type input "10"
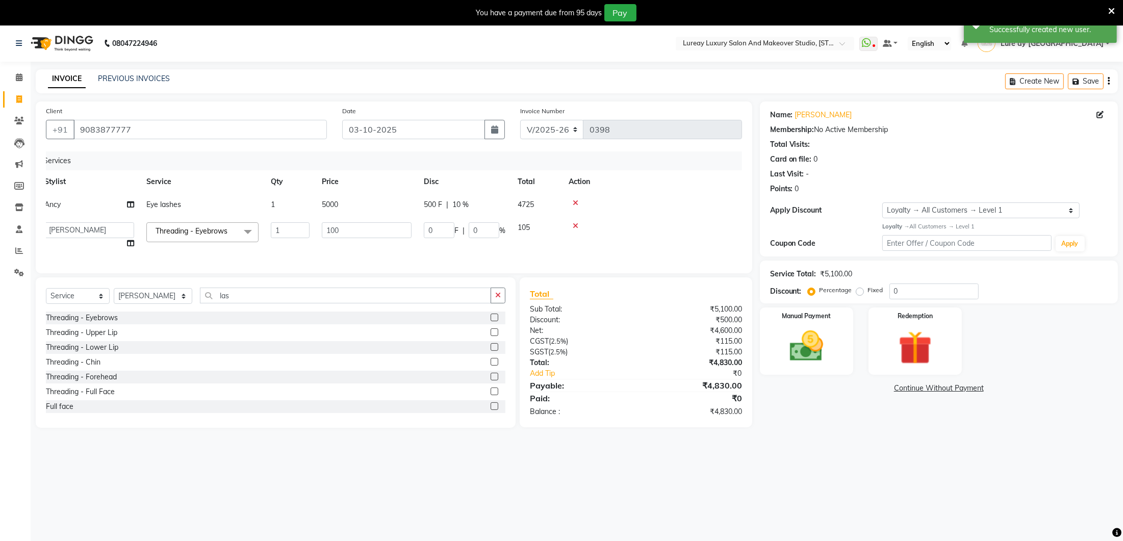
click at [642, 222] on tbody "Ancy Eye lashes 1 5000 500 F | 10 % 4725 [PERSON_NAME] Lure’ay India [PERSON_NA…" at bounding box center [386, 224] width 696 height 62
click at [802, 333] on img at bounding box center [806, 346] width 57 height 40
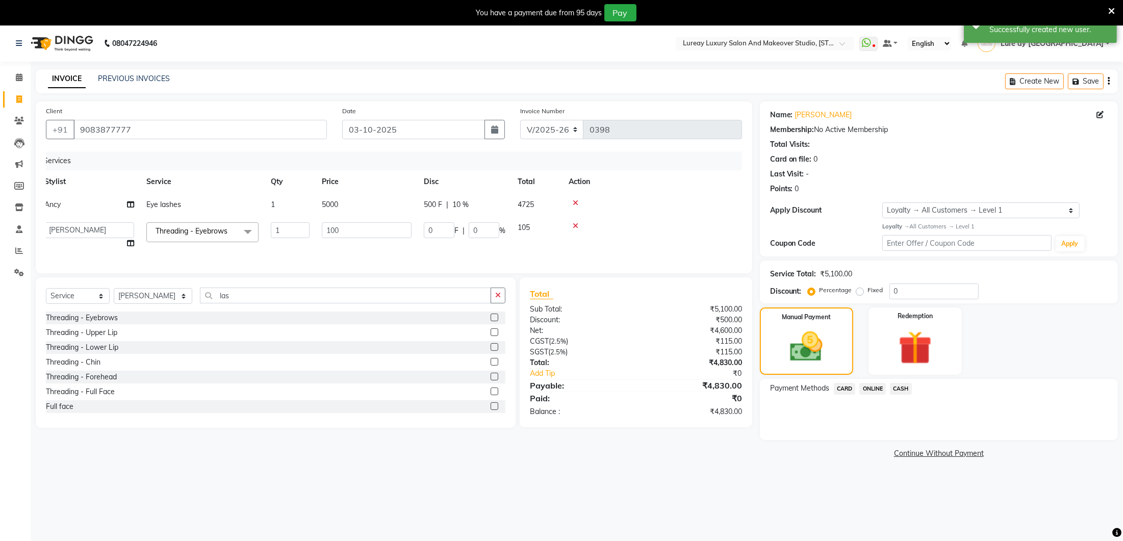
scroll to position [1, 0]
click at [880, 388] on span "ONLINE" at bounding box center [872, 388] width 27 height 12
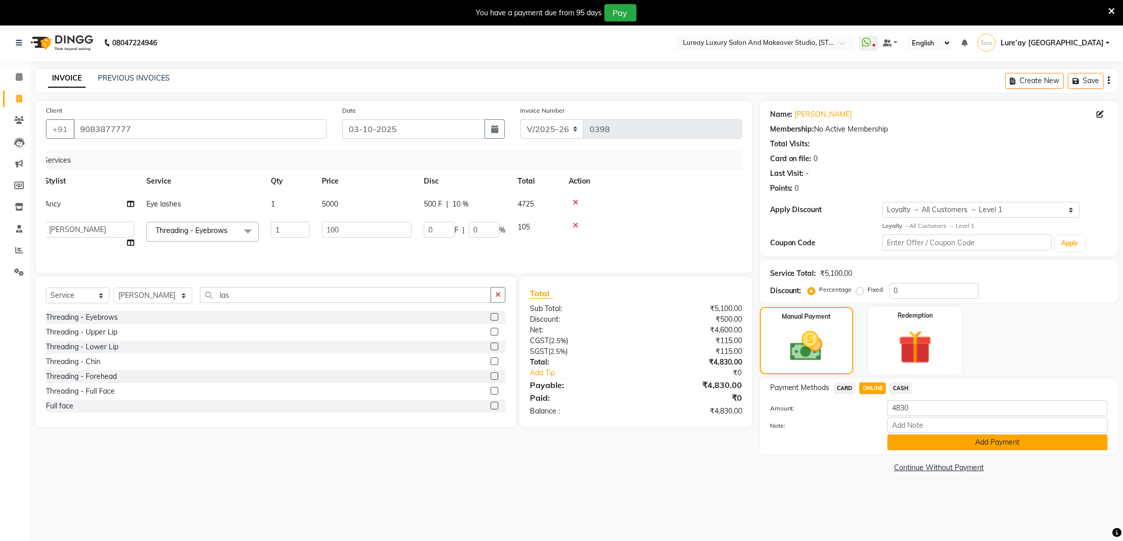
click at [900, 449] on button "Add Payment" at bounding box center [997, 442] width 220 height 16
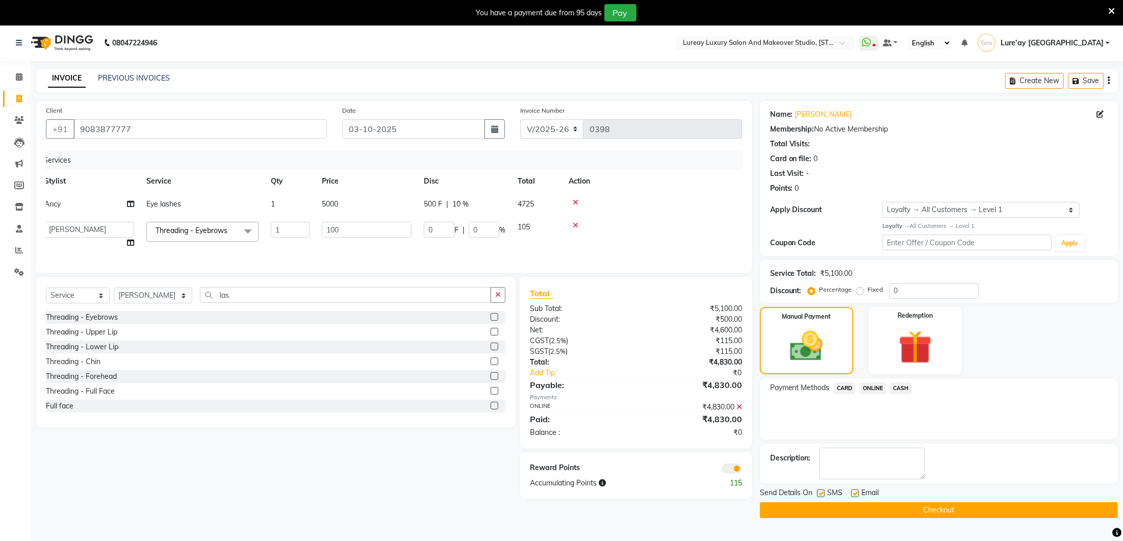
click at [871, 506] on button "Checkout" at bounding box center [939, 510] width 358 height 16
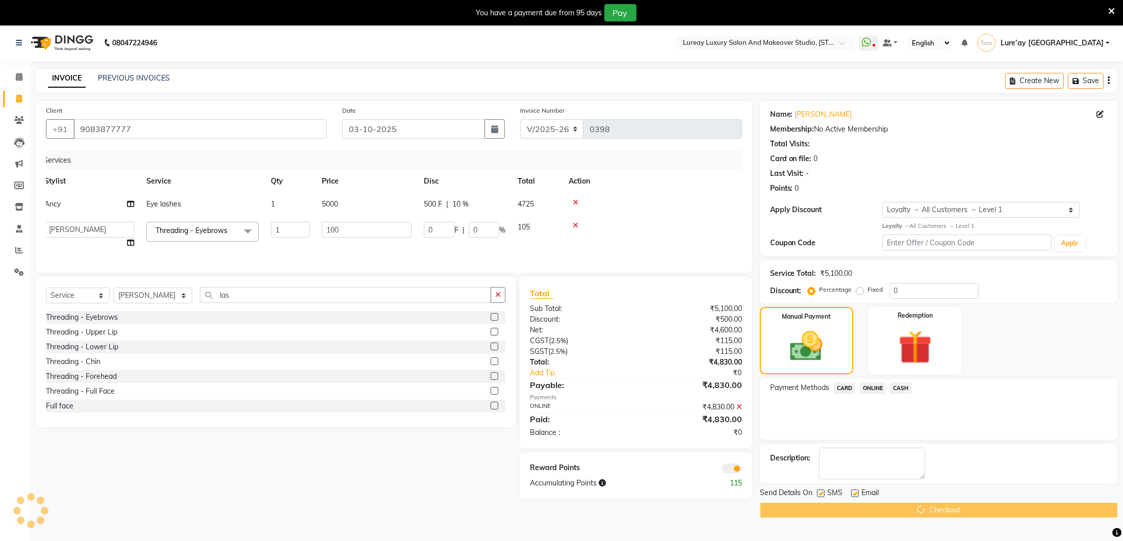
scroll to position [0, 0]
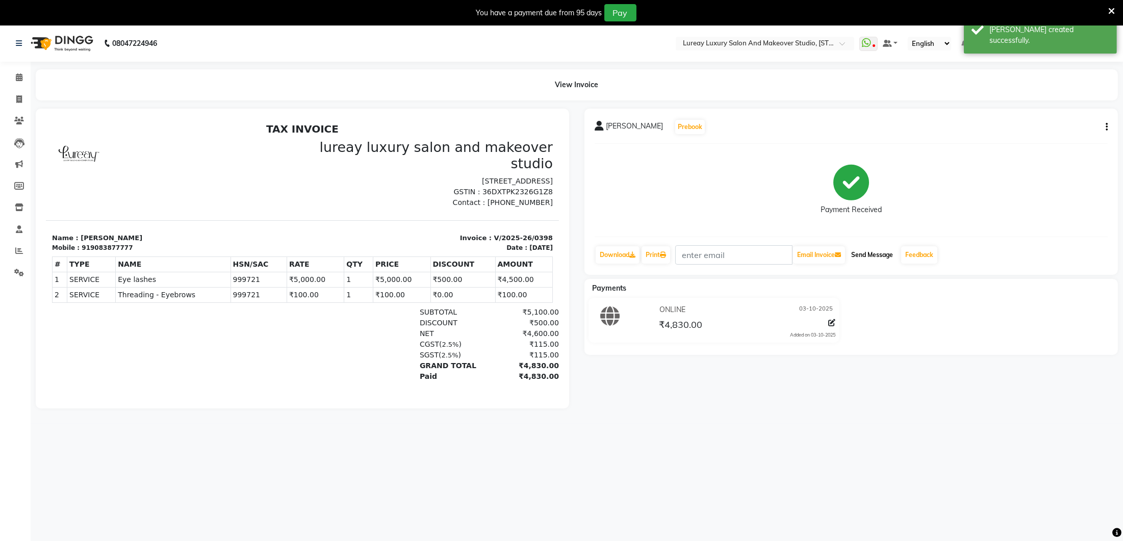
click at [892, 252] on button "Send Message" at bounding box center [872, 254] width 50 height 17
click at [16, 99] on icon at bounding box center [19, 99] width 6 height 8
select select "service"
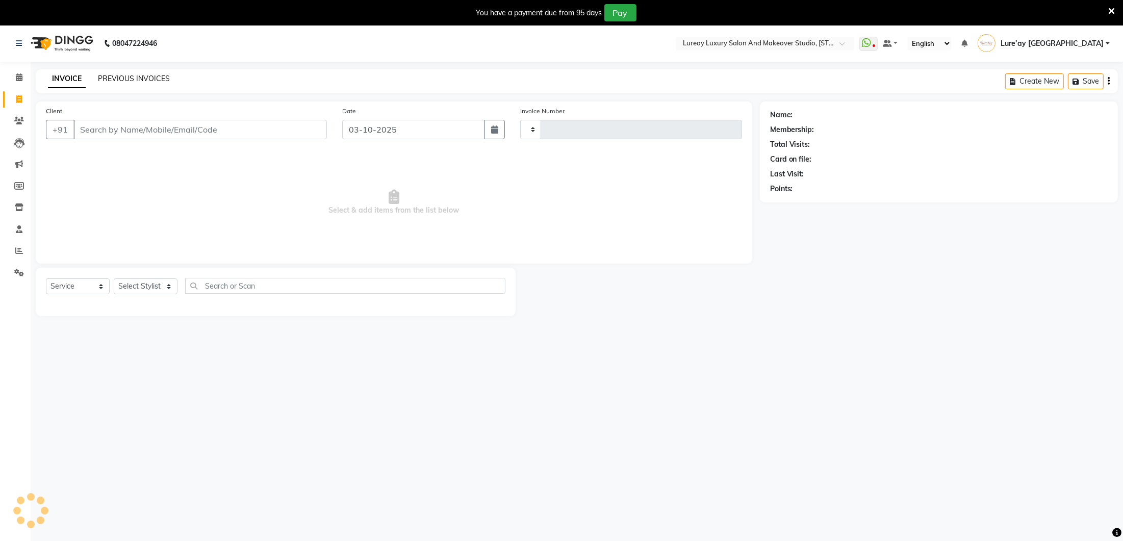
type input "0399"
select select "4075"
click at [106, 78] on link "PREVIOUS INVOICES" at bounding box center [134, 78] width 72 height 9
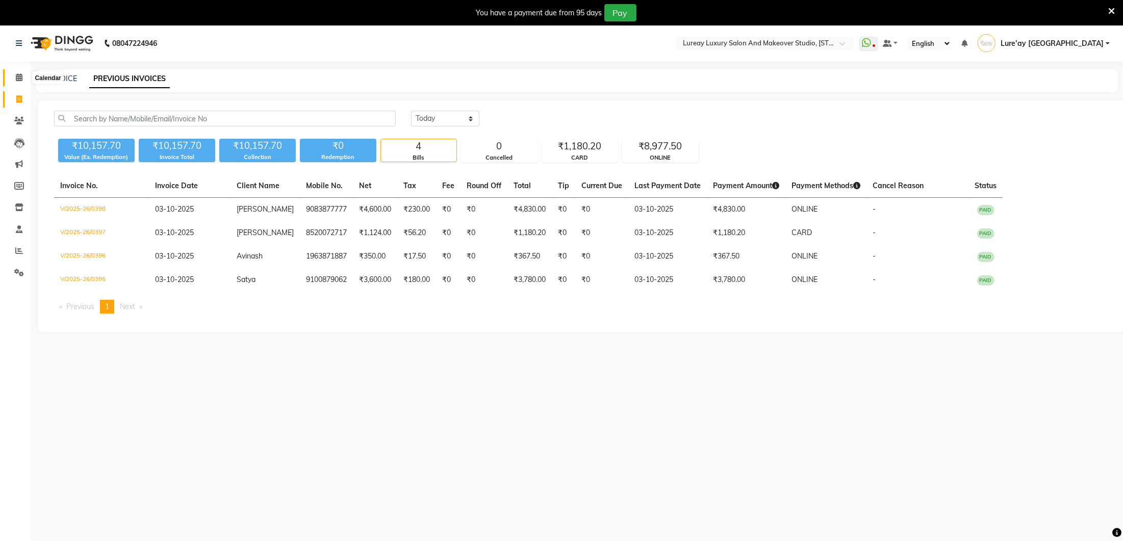
click at [17, 78] on icon at bounding box center [19, 77] width 7 height 8
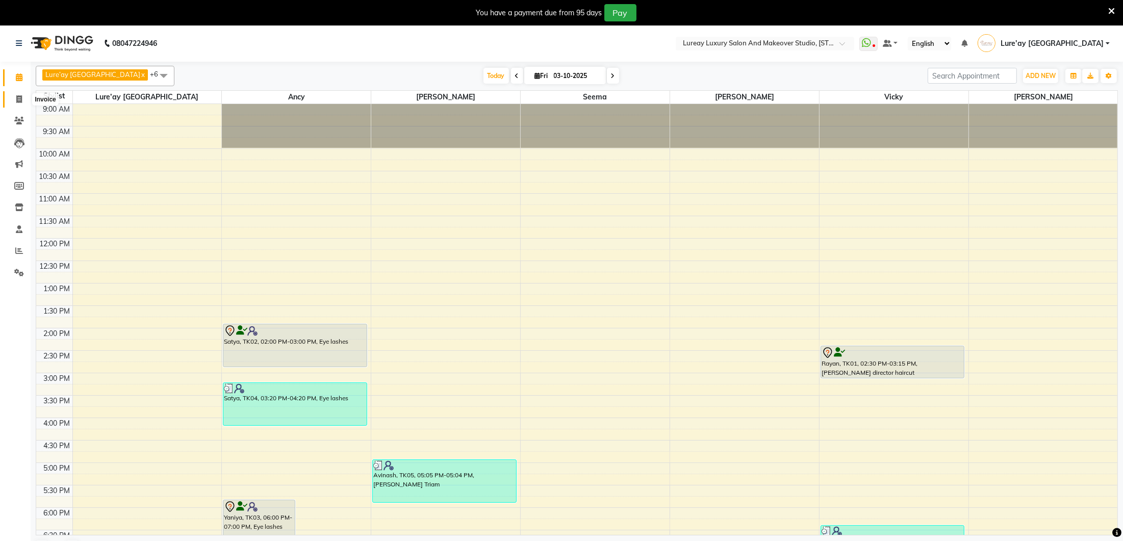
click at [16, 96] on icon at bounding box center [19, 99] width 6 height 8
select select "service"
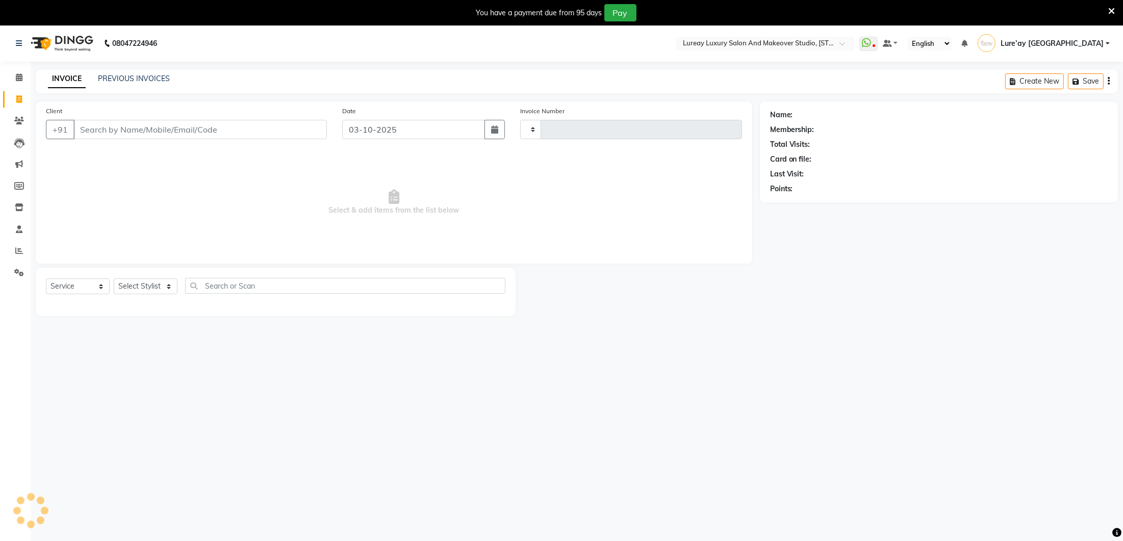
type input "0399"
select select "4075"
select select "service"
click at [17, 76] on icon at bounding box center [19, 77] width 7 height 8
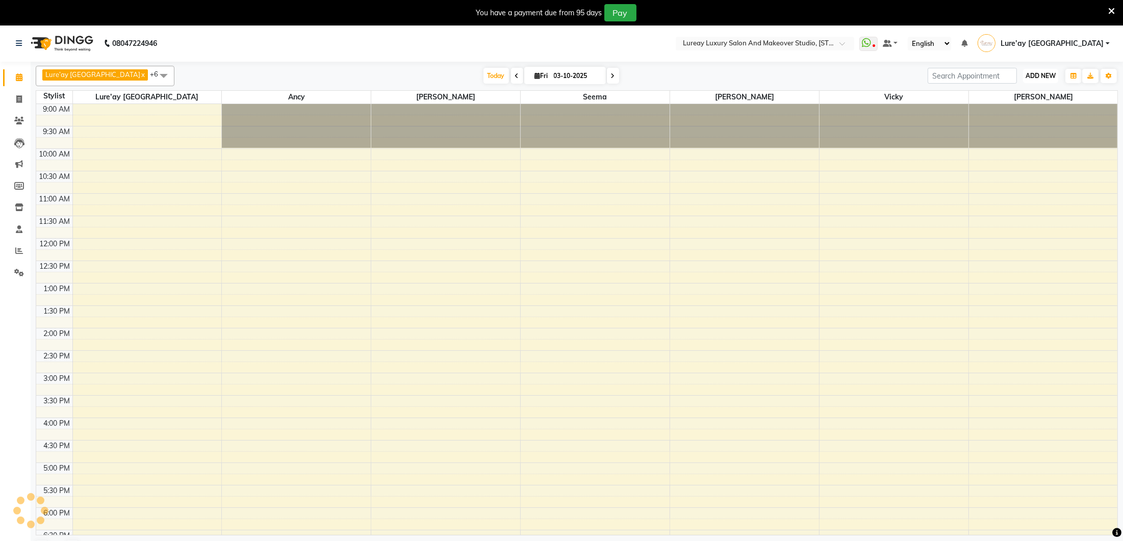
click at [1052, 76] on span "ADD NEW" at bounding box center [1040, 76] width 30 height 8
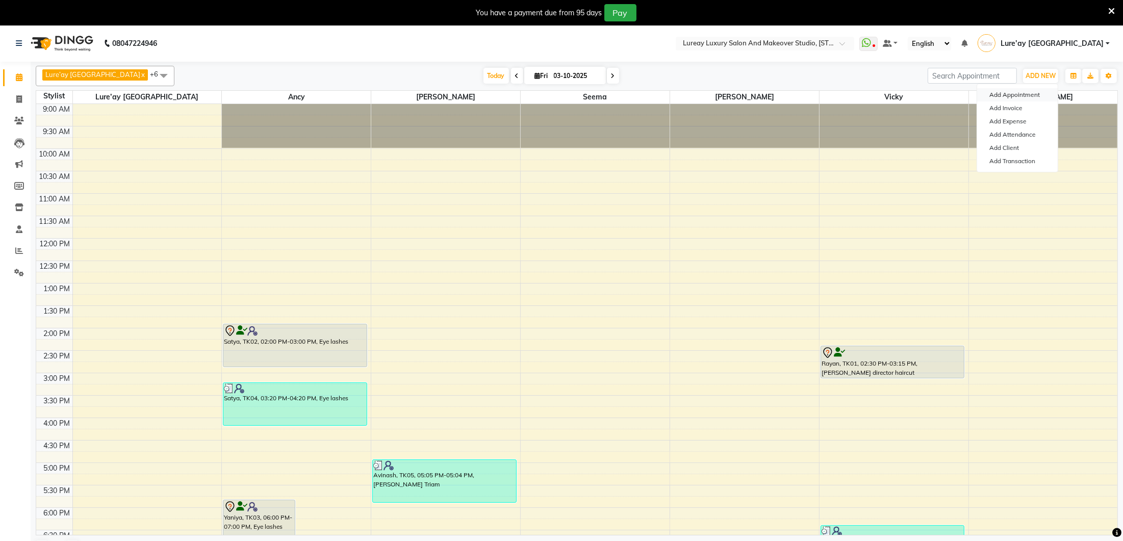
click at [1031, 91] on button "Add Appointment" at bounding box center [1017, 94] width 81 height 13
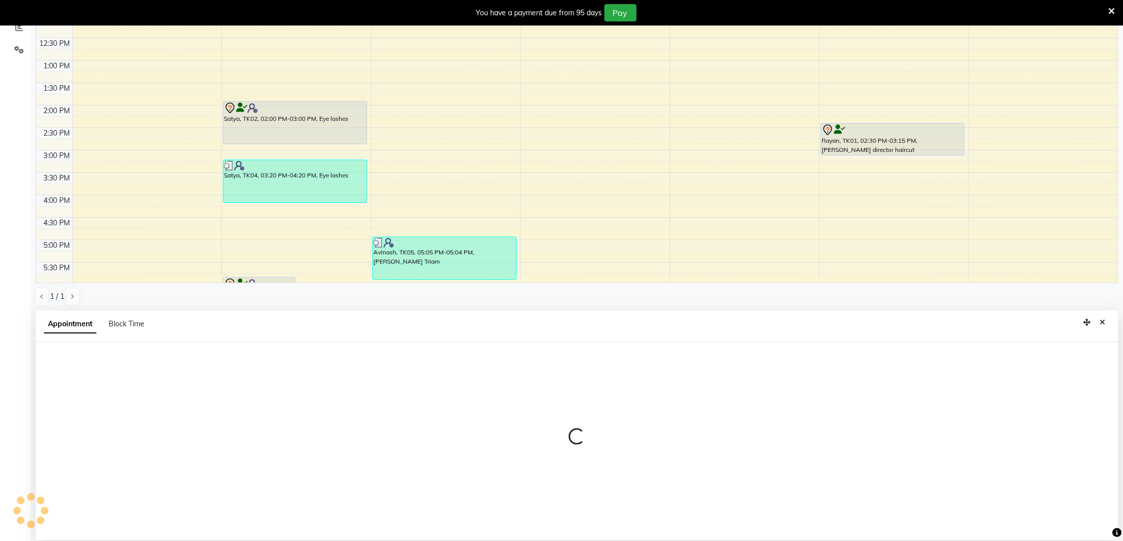
scroll to position [223, 0]
select select "600"
select select "tentative"
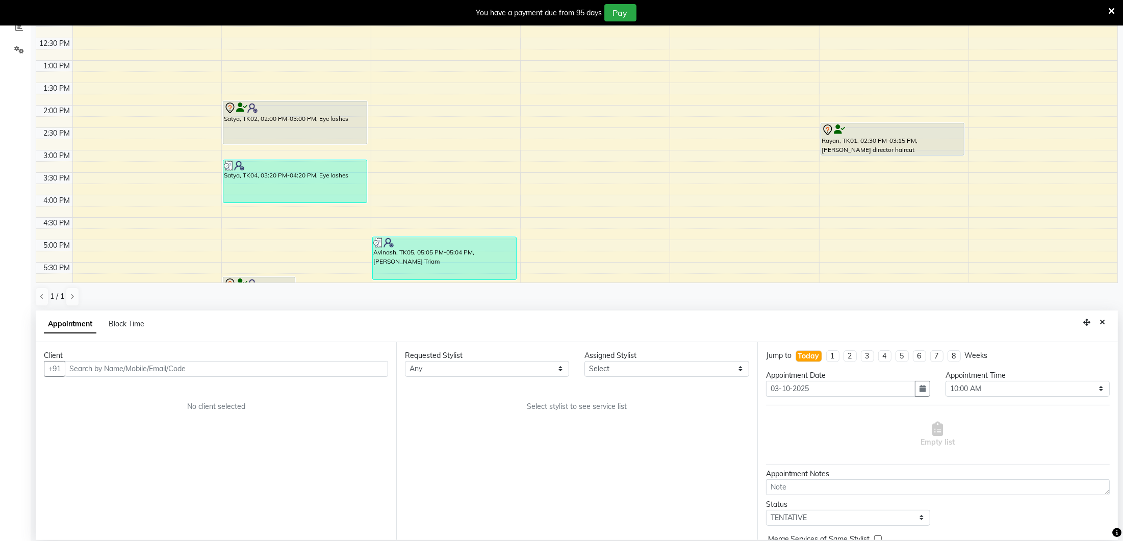
click at [115, 364] on input "text" at bounding box center [226, 369] width 323 height 16
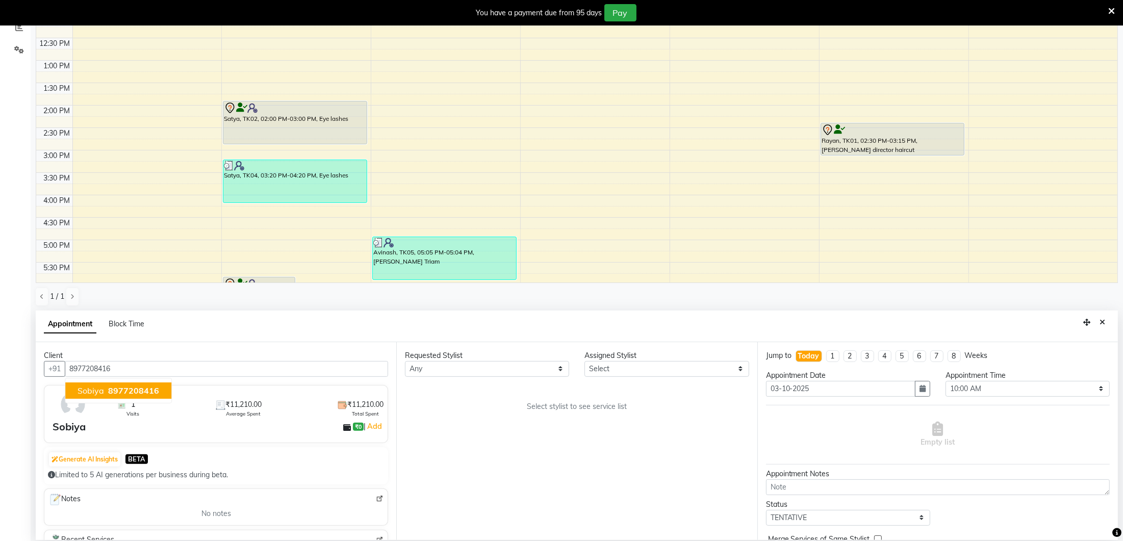
click at [88, 390] on span "Sobiya" at bounding box center [91, 390] width 27 height 10
type input "8977208416"
click at [514, 366] on select "Any Ancy Avantika Lure’ay India Nadeem Seema shahana Vicky vimla" at bounding box center [487, 369] width 164 height 16
select select "70810"
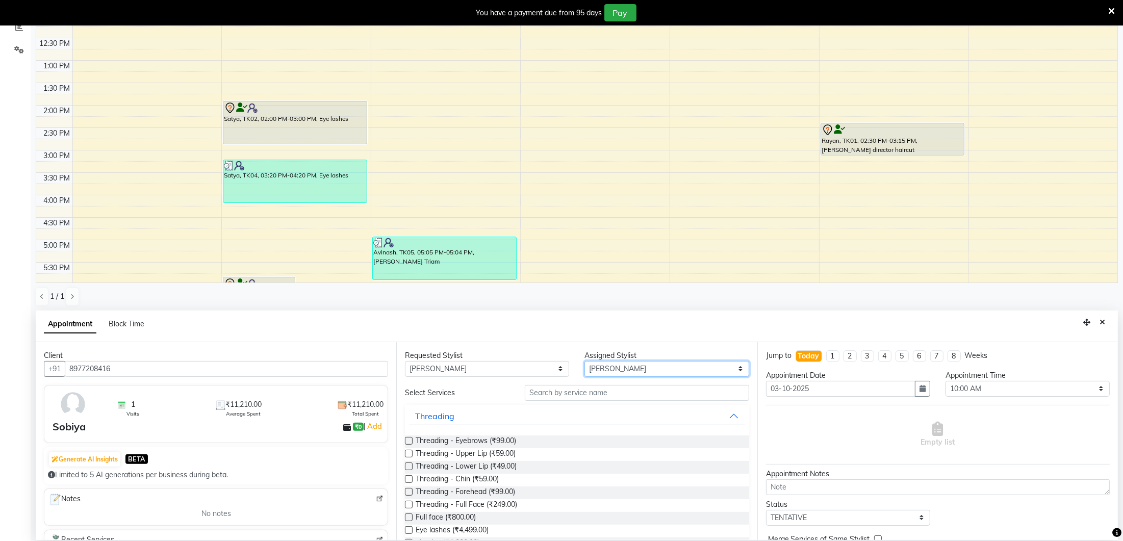
click at [616, 367] on select "Select Ancy Avantika Lure’ay India Nadeem Seema shahana Vicky vimla" at bounding box center [666, 369] width 164 height 16
click at [576, 385] on input "text" at bounding box center [637, 393] width 224 height 16
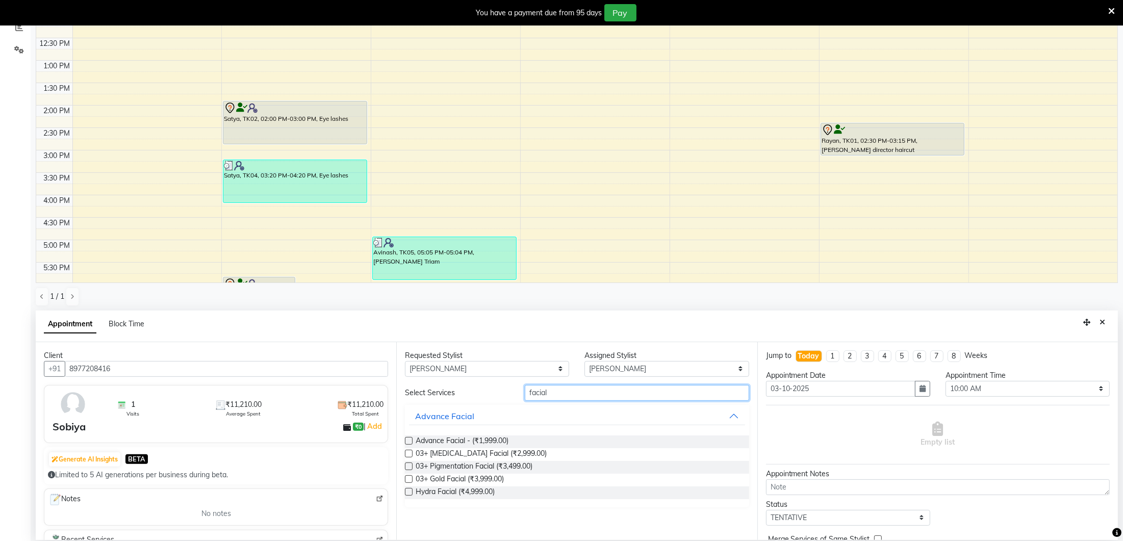
type input "facial"
click at [409, 441] on label at bounding box center [409, 441] width 8 height 8
click at [409, 441] on input "checkbox" at bounding box center [408, 441] width 7 height 7
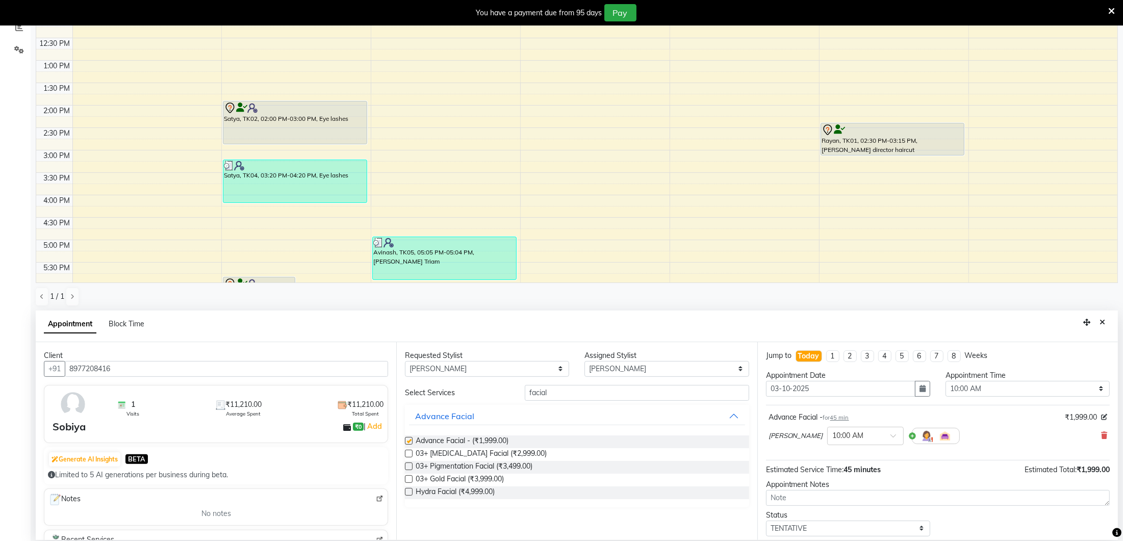
checkbox input "false"
click at [638, 395] on input "facial" at bounding box center [637, 393] width 224 height 16
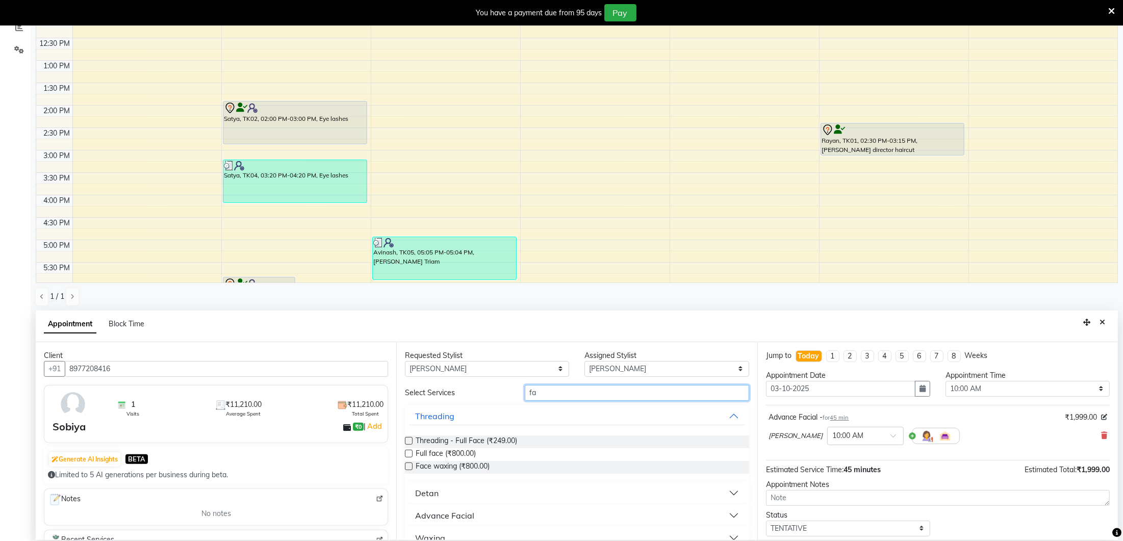
type input "f"
type input "manicu"
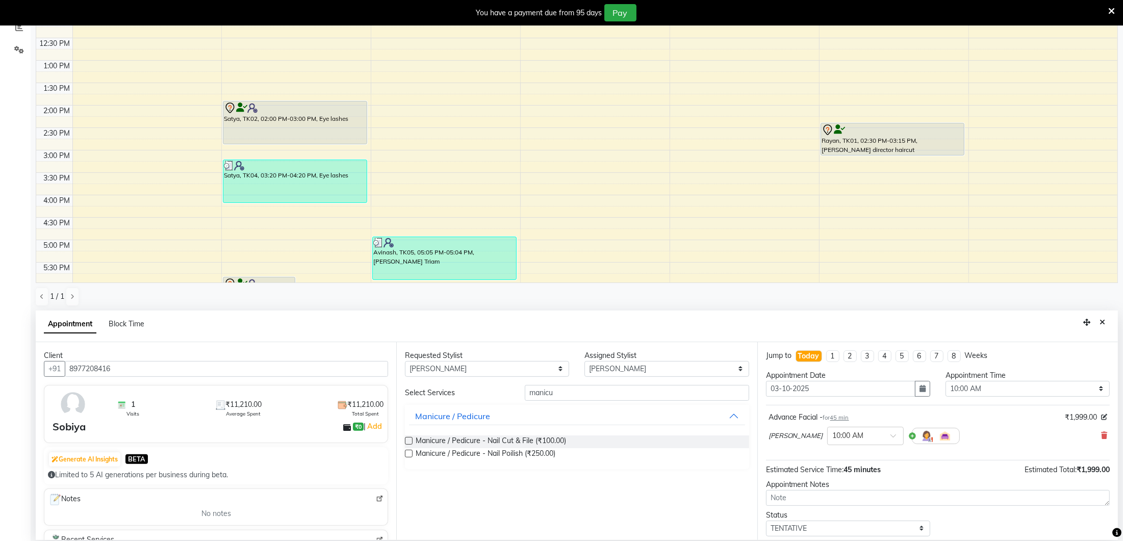
click at [408, 440] on label at bounding box center [409, 441] width 8 height 8
click at [408, 440] on input "checkbox" at bounding box center [408, 441] width 7 height 7
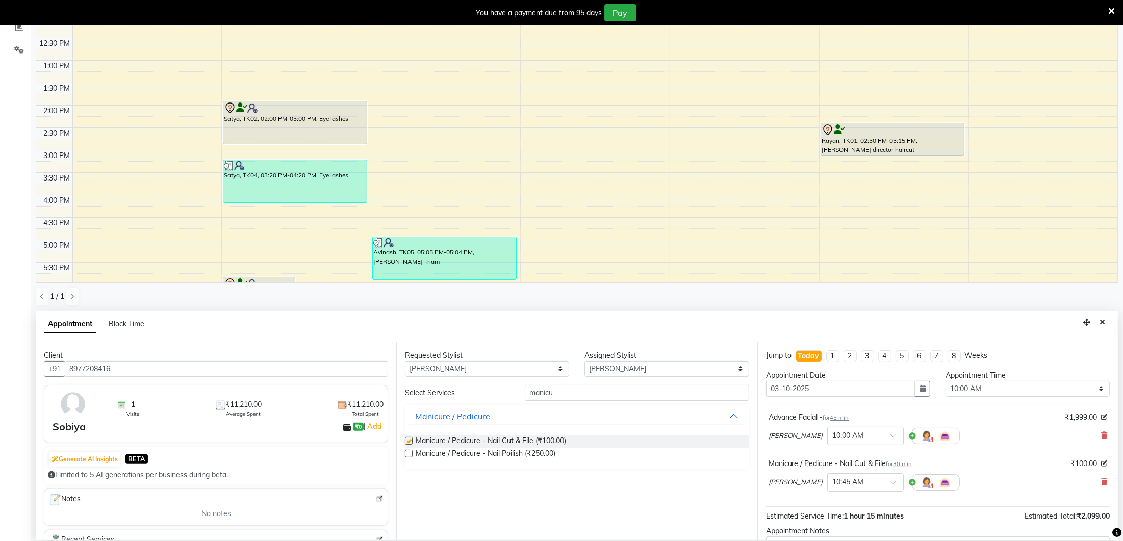
checkbox input "false"
click at [573, 392] on input "manicu" at bounding box center [637, 393] width 224 height 16
type input "m"
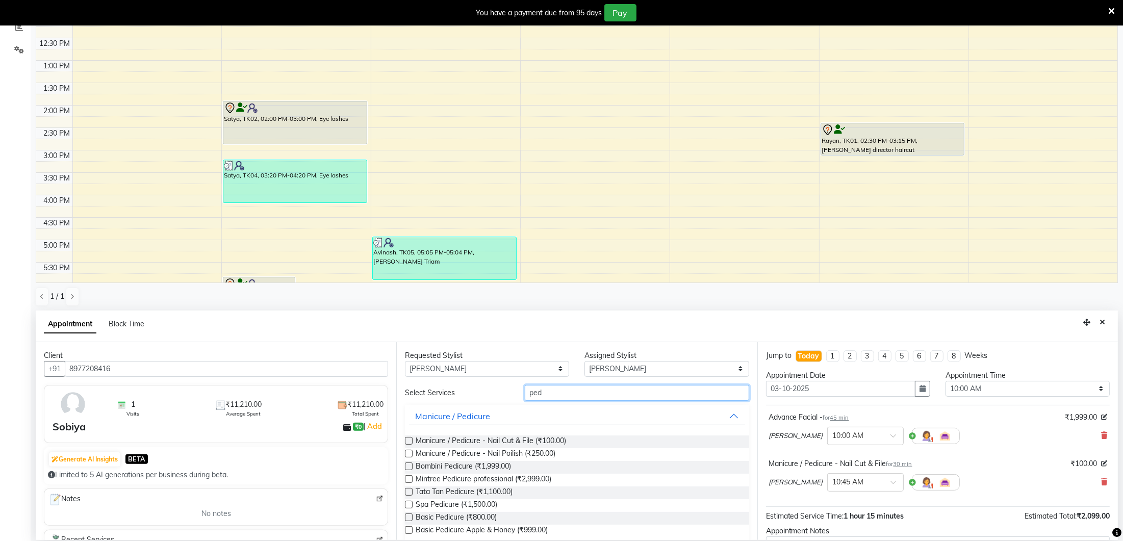
type input "ped"
click at [410, 503] on label at bounding box center [409, 505] width 8 height 8
click at [410, 503] on input "checkbox" at bounding box center [408, 505] width 7 height 7
checkbox input "false"
click at [918, 387] on button "button" at bounding box center [922, 389] width 15 height 16
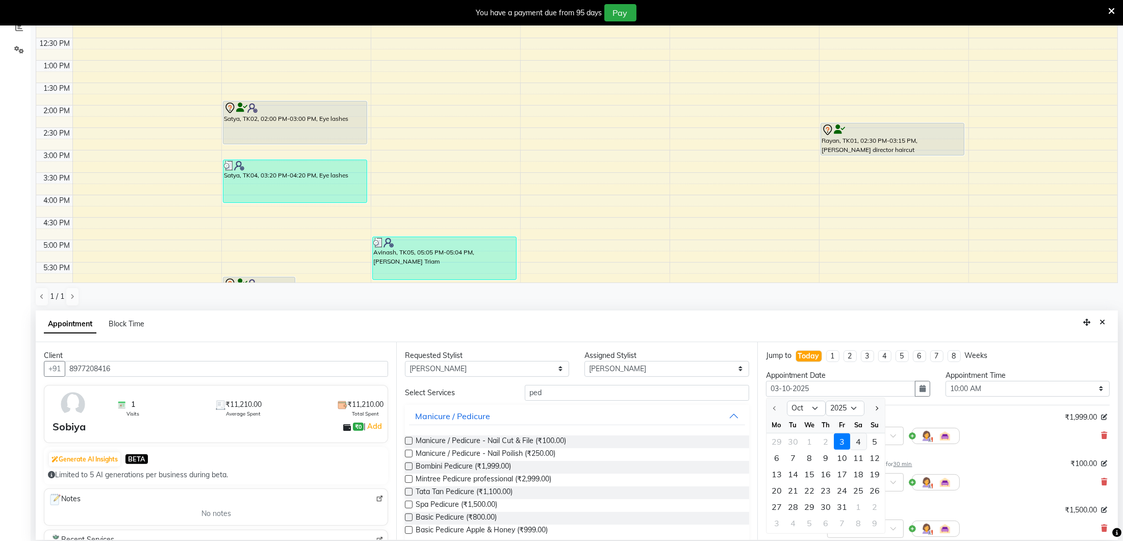
click at [854, 438] on div "4" at bounding box center [858, 441] width 16 height 16
type input "04-10-2025"
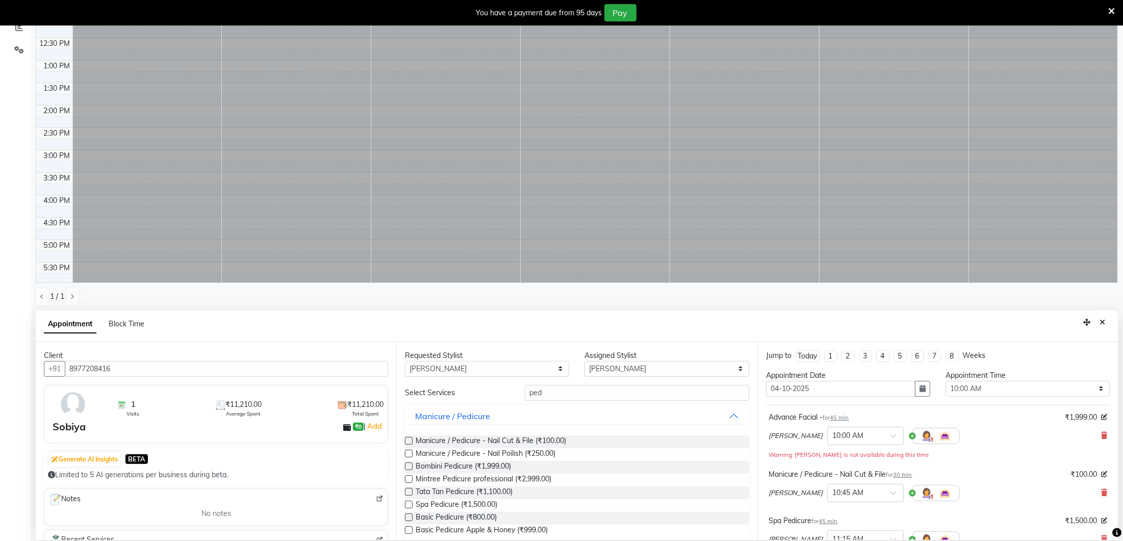
scroll to position [257, 0]
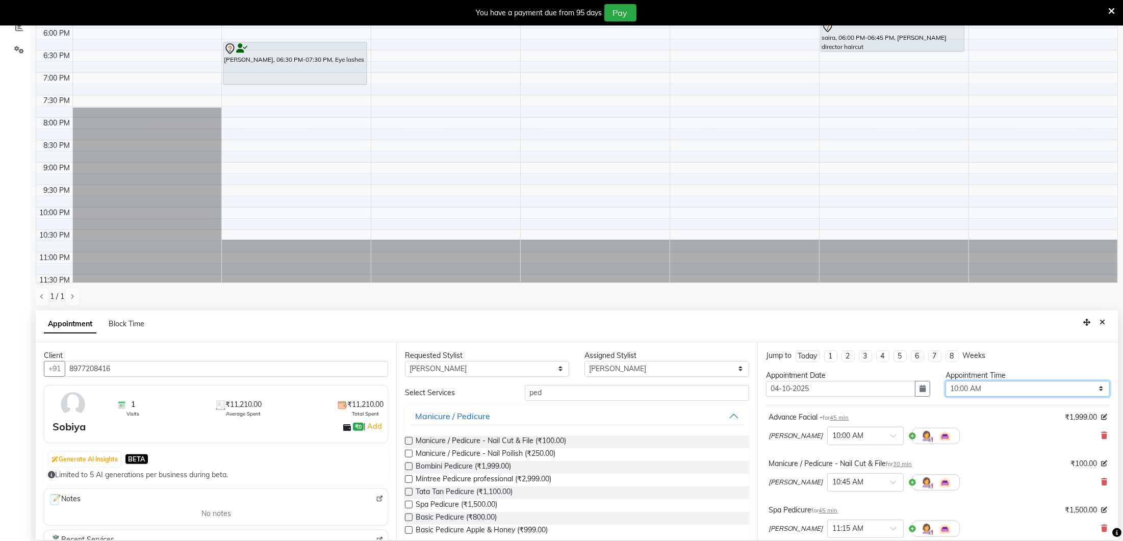
click at [1042, 384] on select "Select 10:00 AM 10:15 AM 10:30 AM 10:45 AM 11:00 AM 11:15 AM 11:30 AM 11:45 AM …" at bounding box center [1027, 389] width 164 height 16
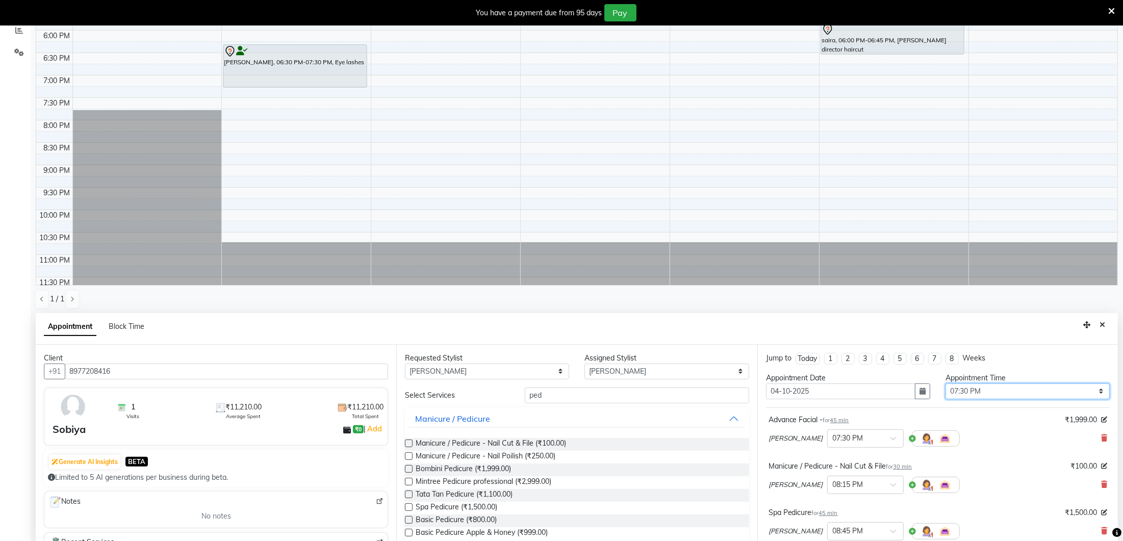
click at [961, 390] on select "Select 10:00 AM 10:15 AM 10:30 AM 10:45 AM 11:00 AM 11:15 AM 11:30 AM 11:45 AM …" at bounding box center [1027, 391] width 164 height 16
select select "720"
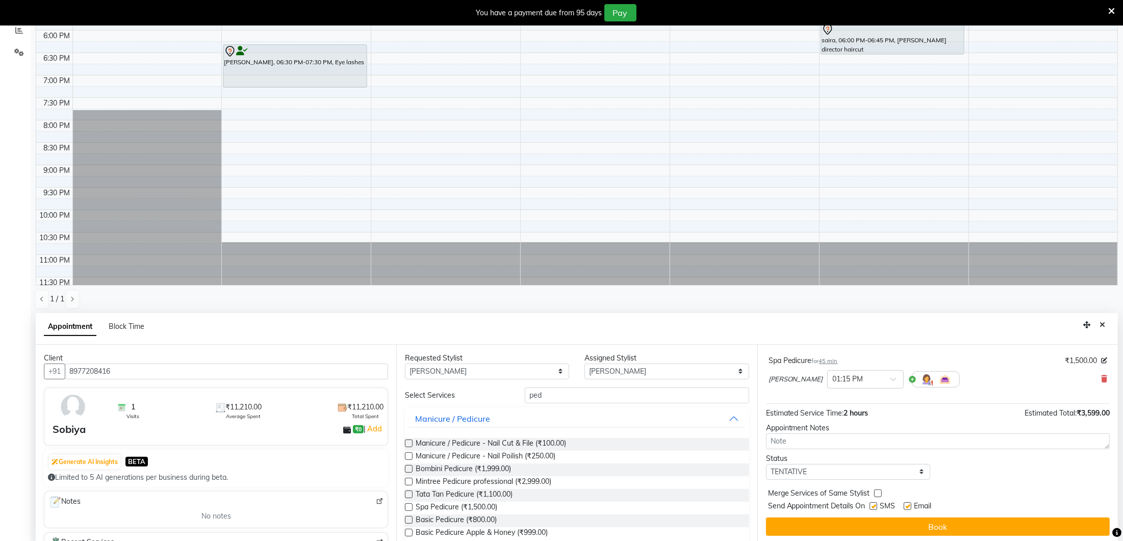
scroll to position [223, 0]
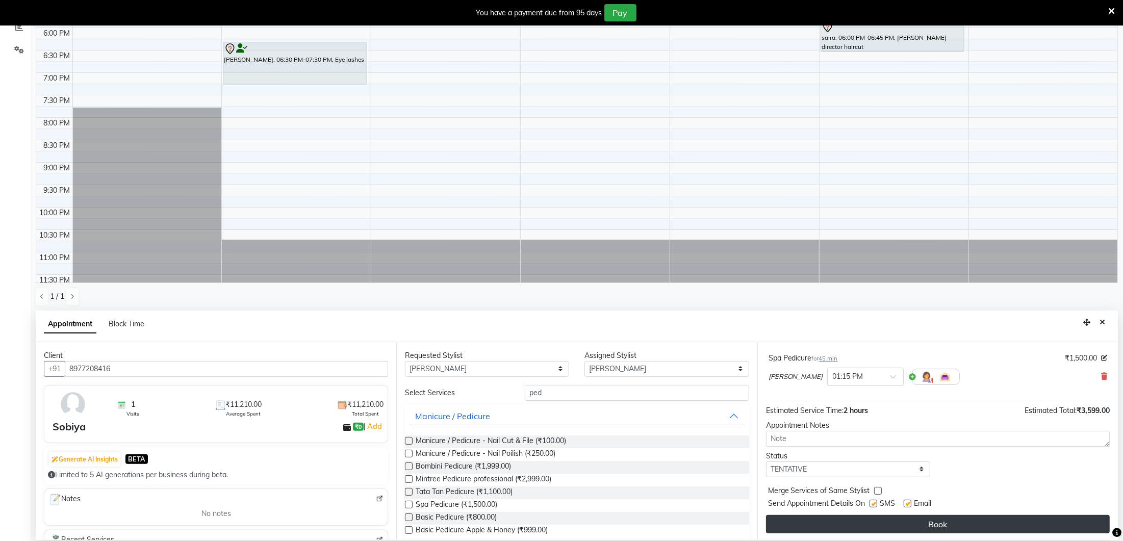
click at [934, 521] on button "Book" at bounding box center [938, 524] width 344 height 18
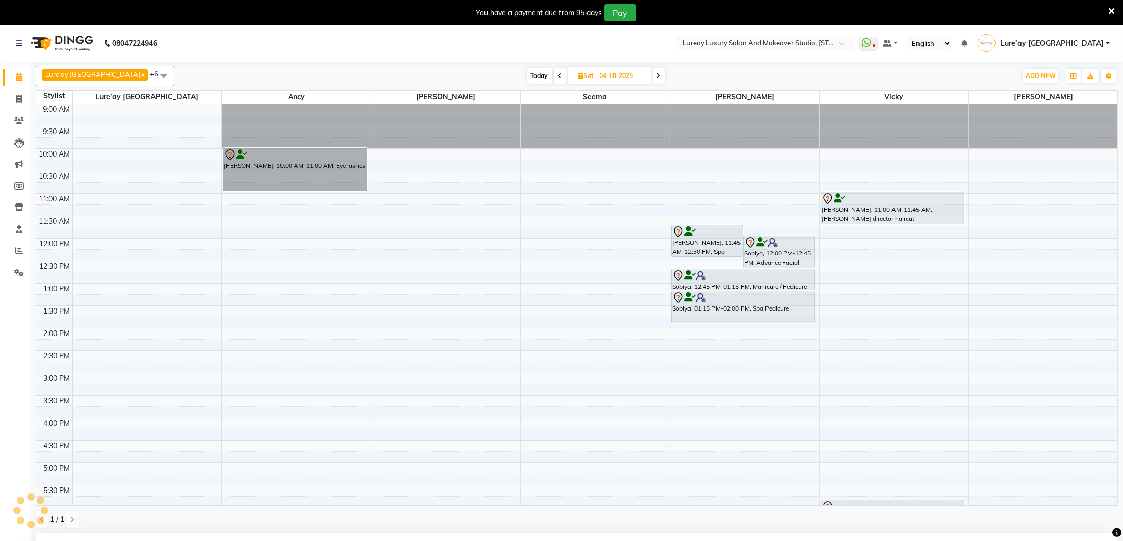
scroll to position [1, 0]
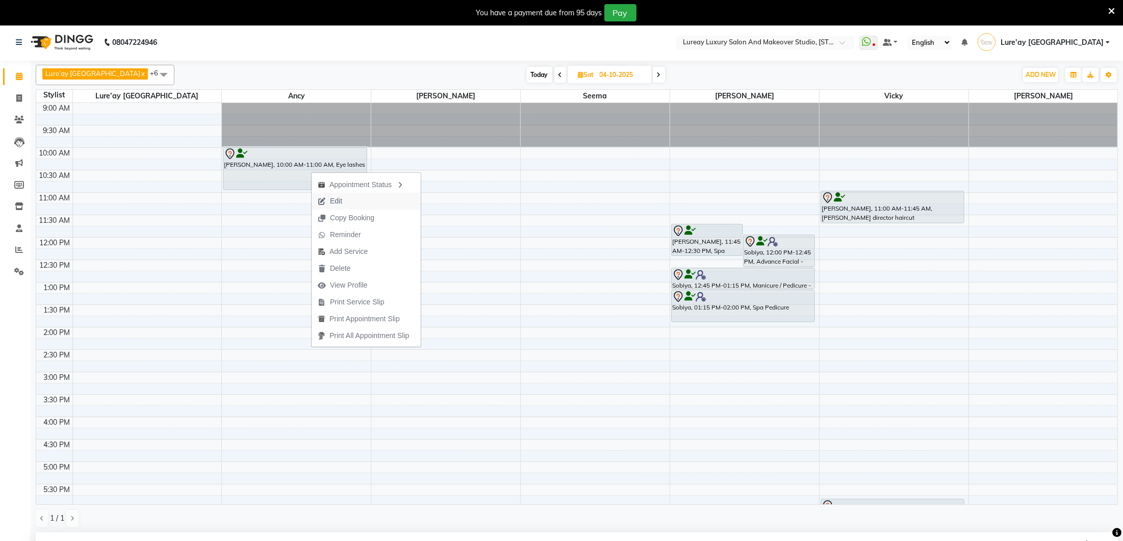
click at [326, 198] on span "Edit" at bounding box center [330, 201] width 37 height 17
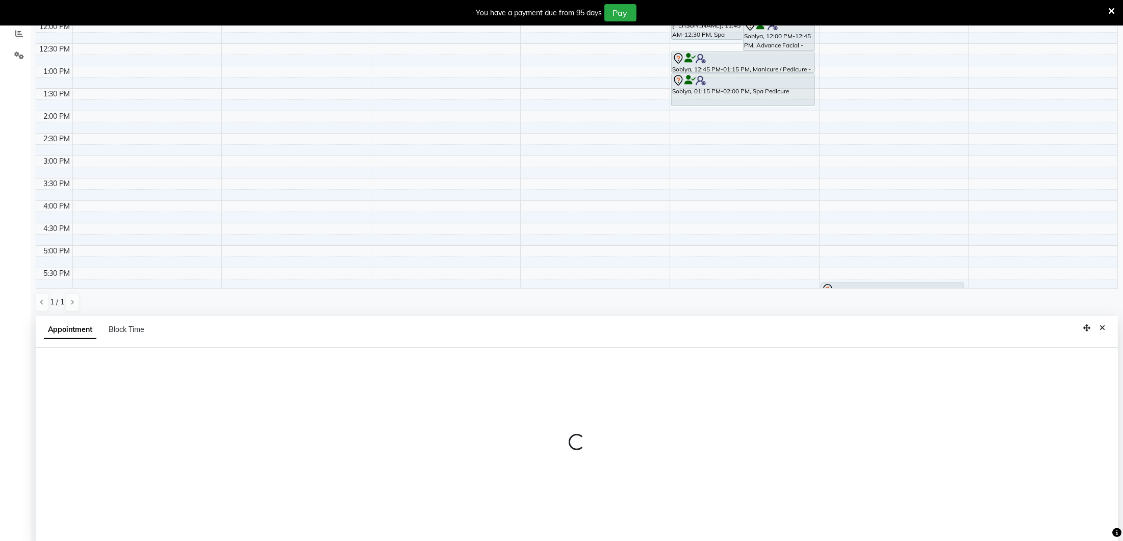
scroll to position [223, 0]
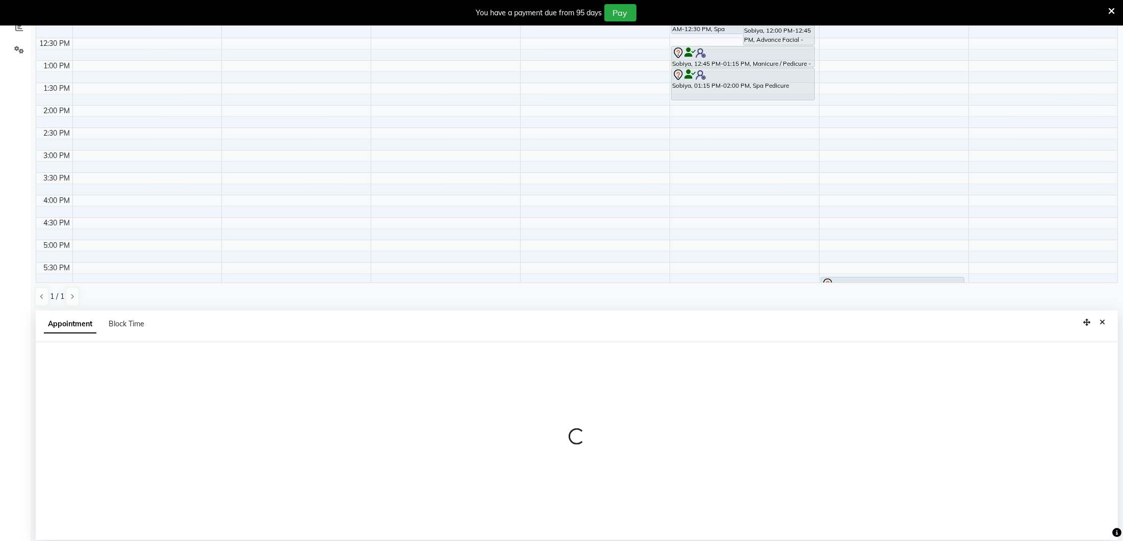
select select "tentative"
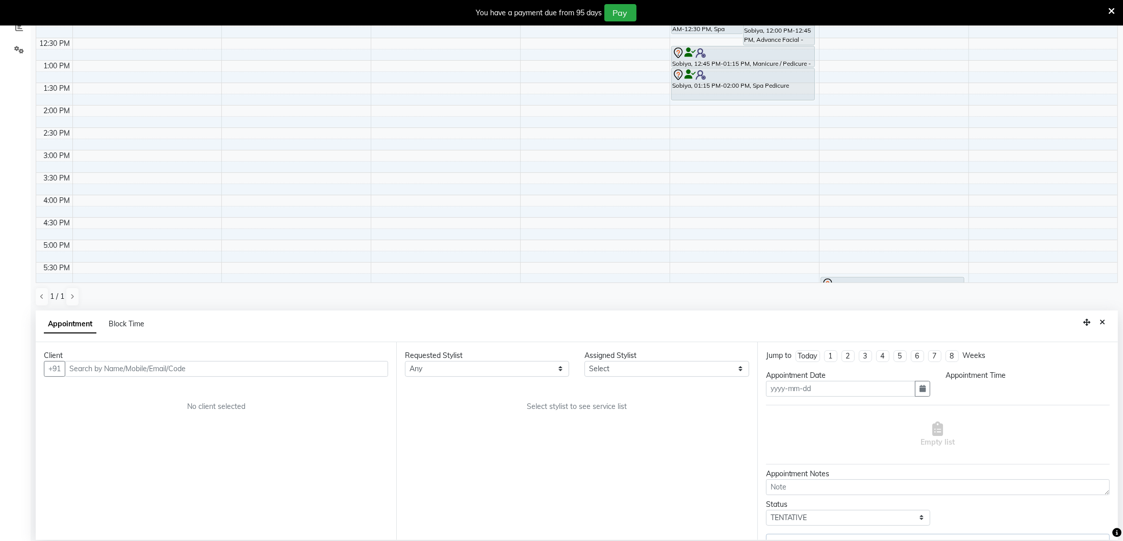
type input "04-10-2025"
select select "600"
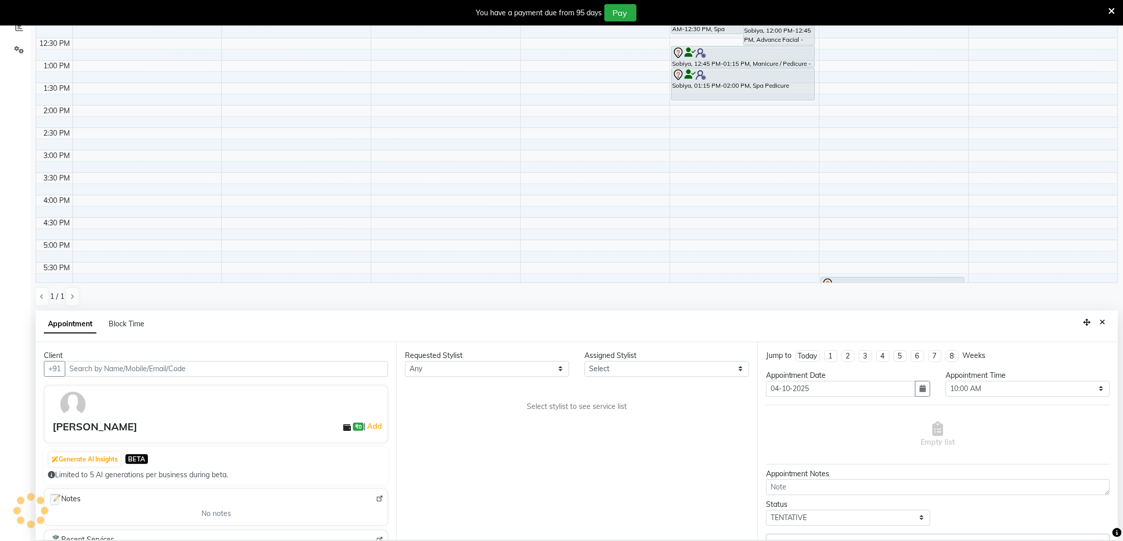
select select "70810"
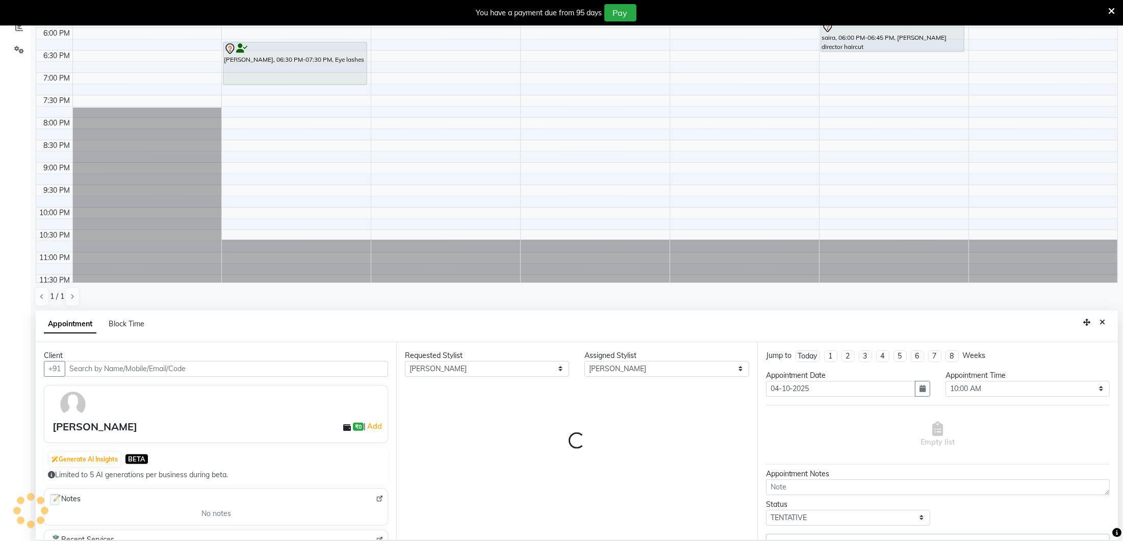
select select "1700"
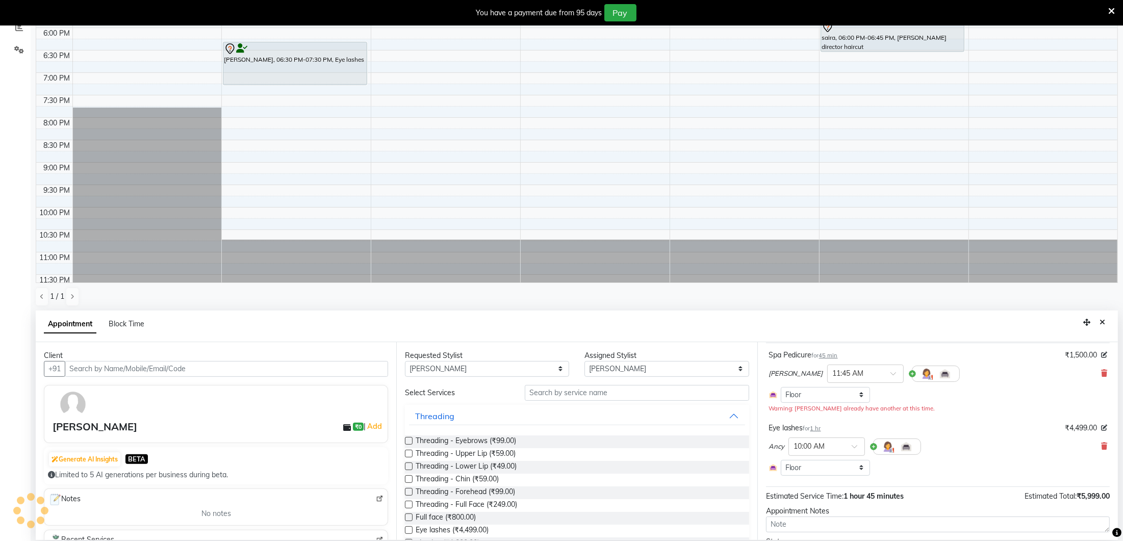
scroll to position [65, 0]
select select "1700"
click at [1104, 440] on icon at bounding box center [1104, 443] width 6 height 7
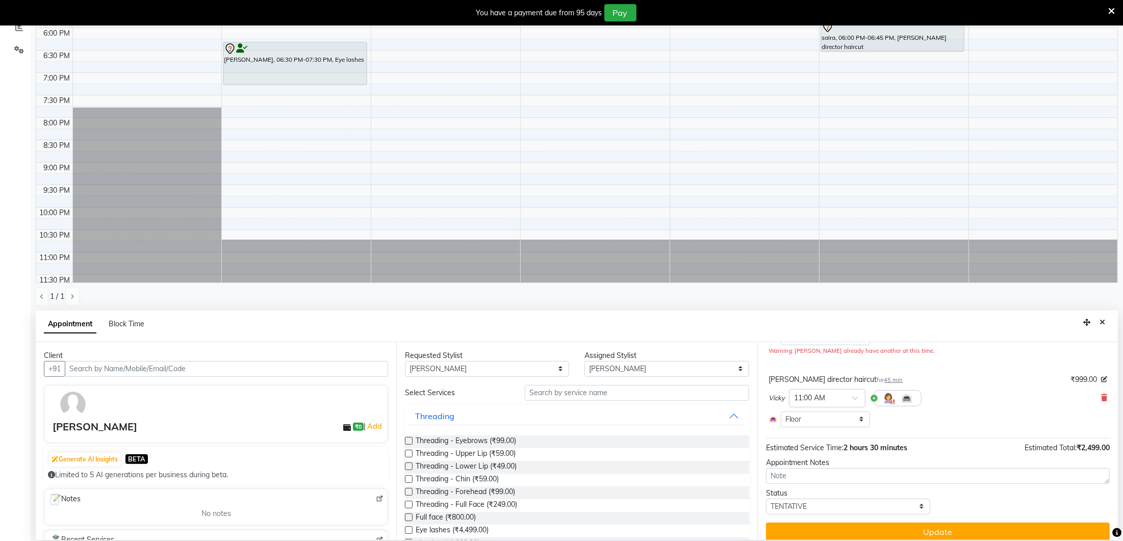
scroll to position [127, 0]
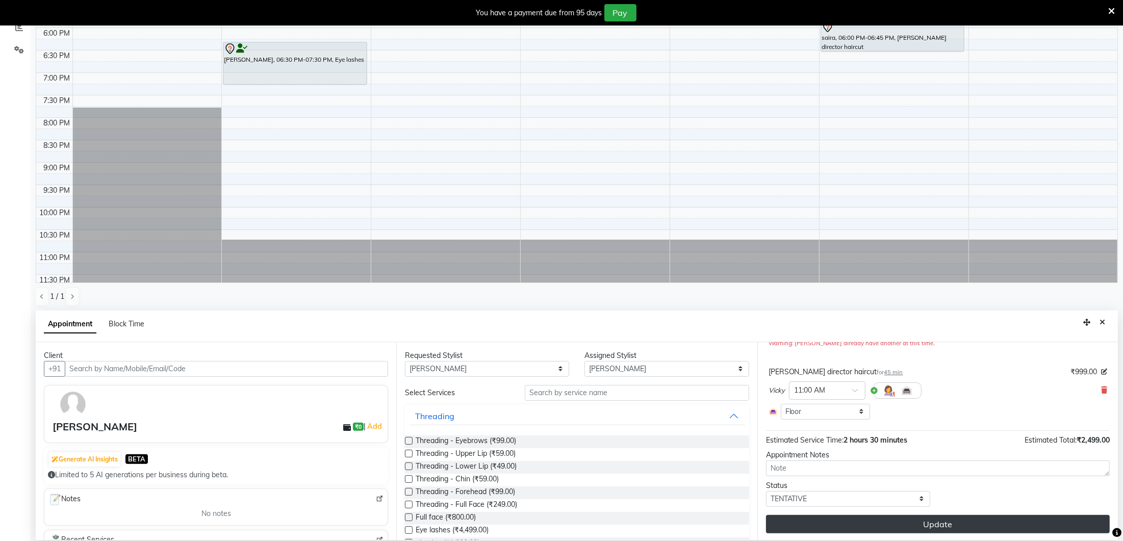
click at [950, 522] on button "Update" at bounding box center [938, 524] width 344 height 18
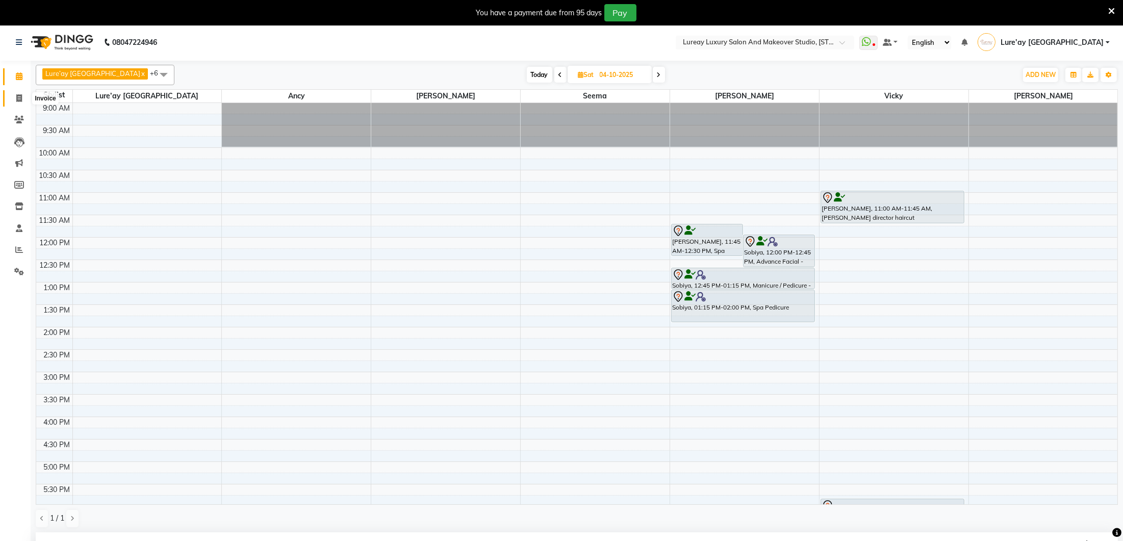
scroll to position [2, 0]
drag, startPoint x: 22, startPoint y: 99, endPoint x: 40, endPoint y: 103, distance: 18.3
click at [22, 99] on span at bounding box center [19, 100] width 18 height 12
select select "service"
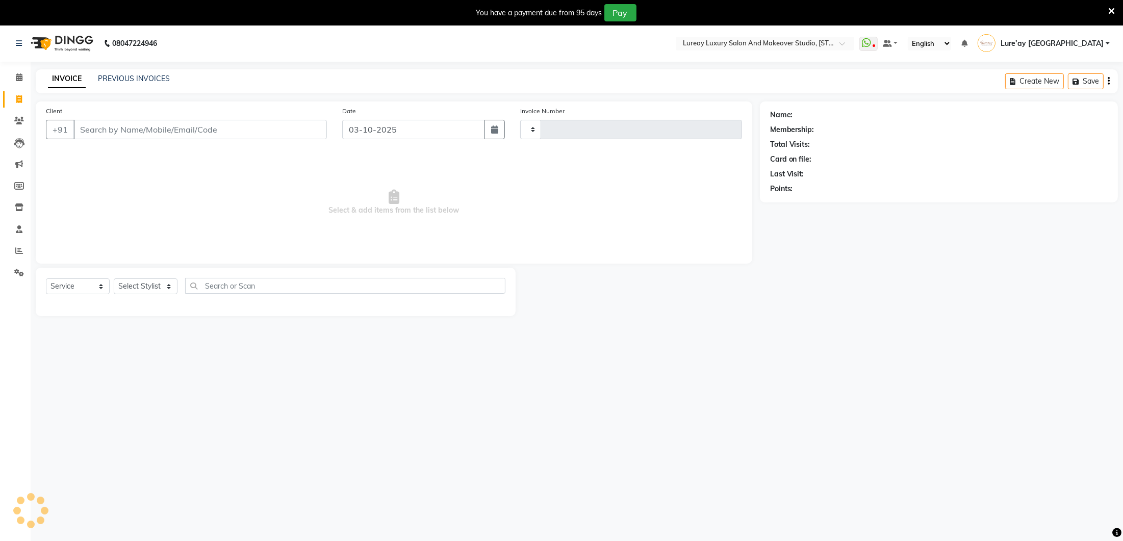
type input "0399"
select select "4075"
click at [158, 280] on select "Select Stylist [PERSON_NAME] Lure’ay [GEOGRAPHIC_DATA] [PERSON_NAME] [PERSON_NA…" at bounding box center [153, 286] width 79 height 16
select select "70813"
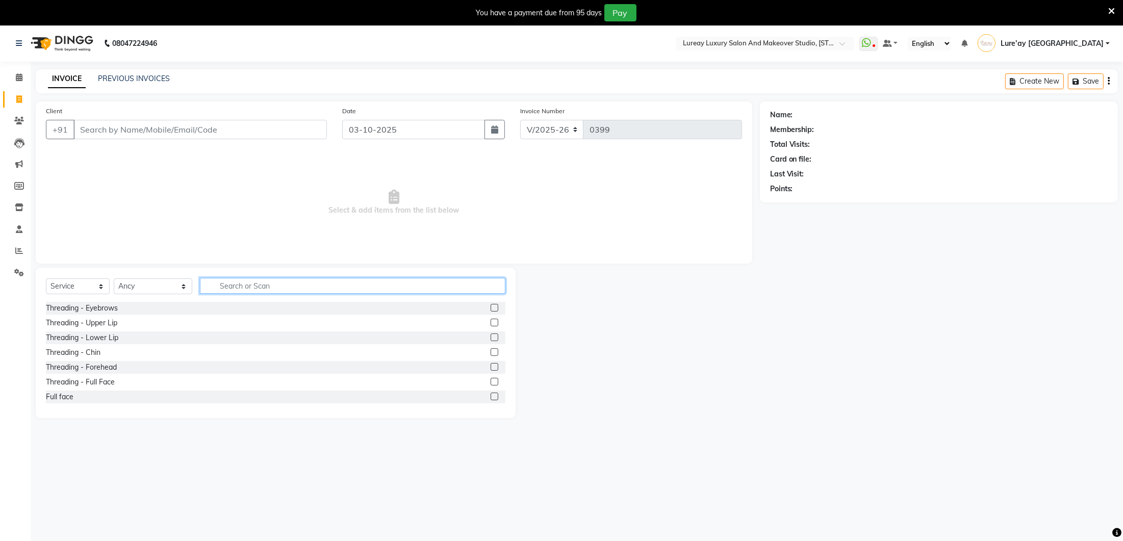
click at [228, 288] on input "text" at bounding box center [352, 286] width 305 height 16
type input "eye"
click at [498, 322] on label at bounding box center [494, 323] width 8 height 8
click at [497, 322] on input "checkbox" at bounding box center [493, 323] width 7 height 7
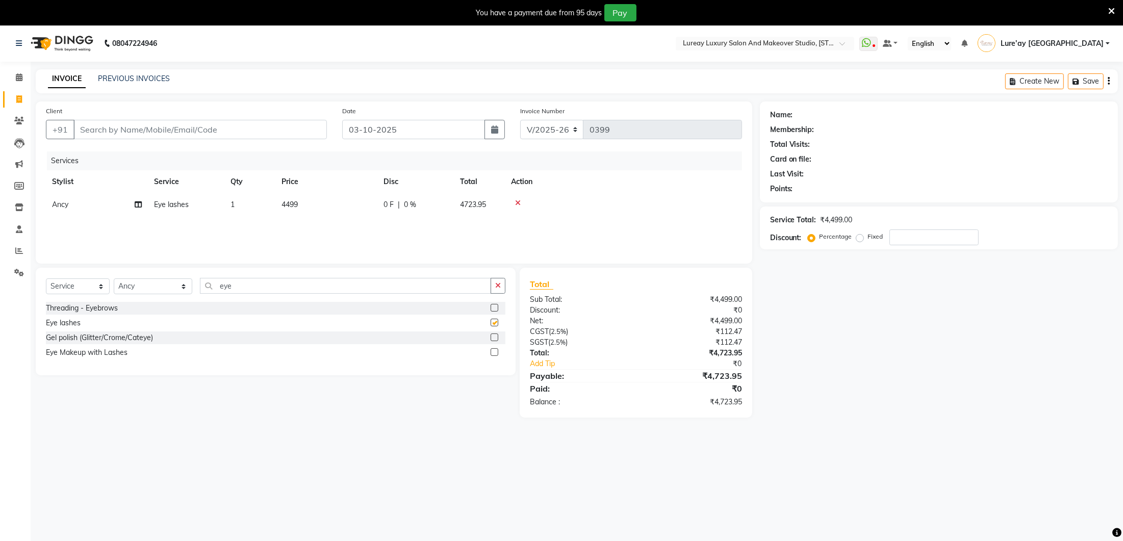
checkbox input "false"
click at [275, 209] on td "1" at bounding box center [249, 204] width 51 height 23
click at [360, 207] on input "4499" at bounding box center [374, 207] width 90 height 16
type input "4"
type input "3000"
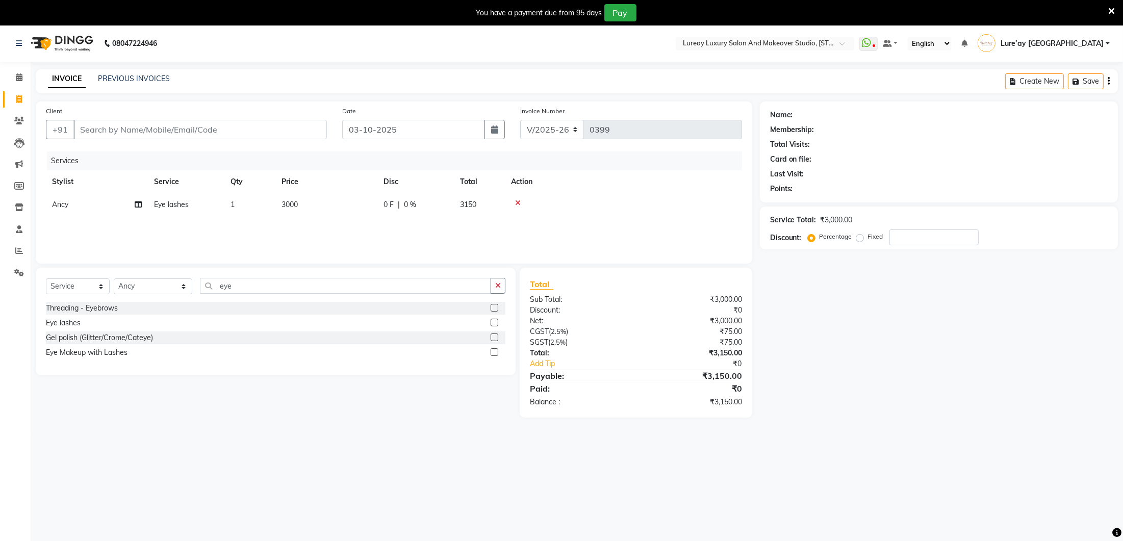
click at [350, 243] on div "Services Stylist Service Qty Price Disc Total Action Ancy Eye lashes 1 3000 0 F…" at bounding box center [394, 202] width 696 height 102
click at [289, 289] on input "eye" at bounding box center [345, 286] width 291 height 16
type input "e"
type input "oil massa"
click at [498, 308] on label at bounding box center [494, 308] width 8 height 8
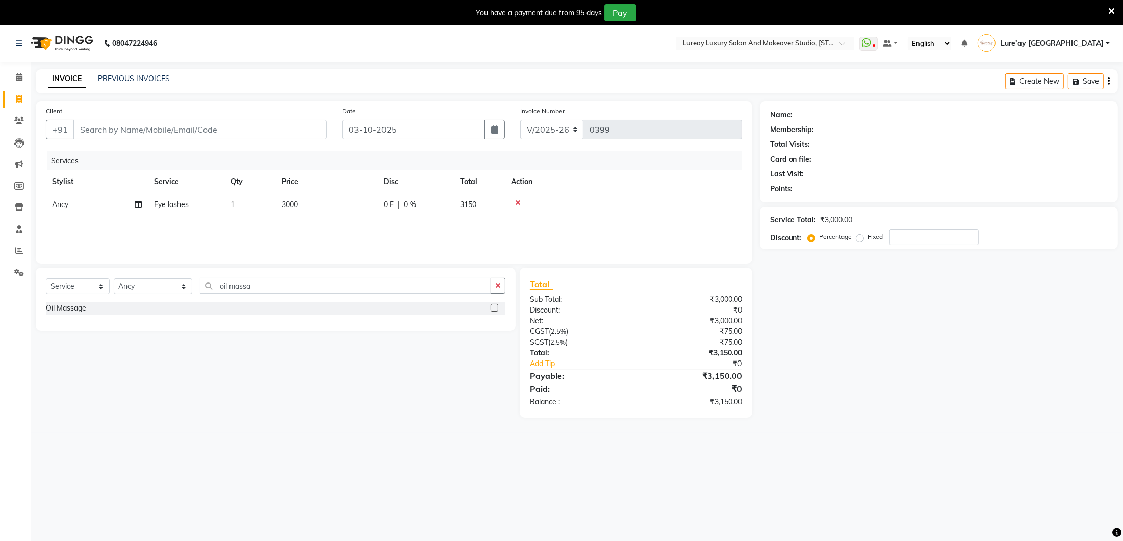
click at [497, 308] on input "checkbox" at bounding box center [493, 308] width 7 height 7
checkbox input "false"
click at [299, 227] on td "499" at bounding box center [326, 227] width 102 height 23
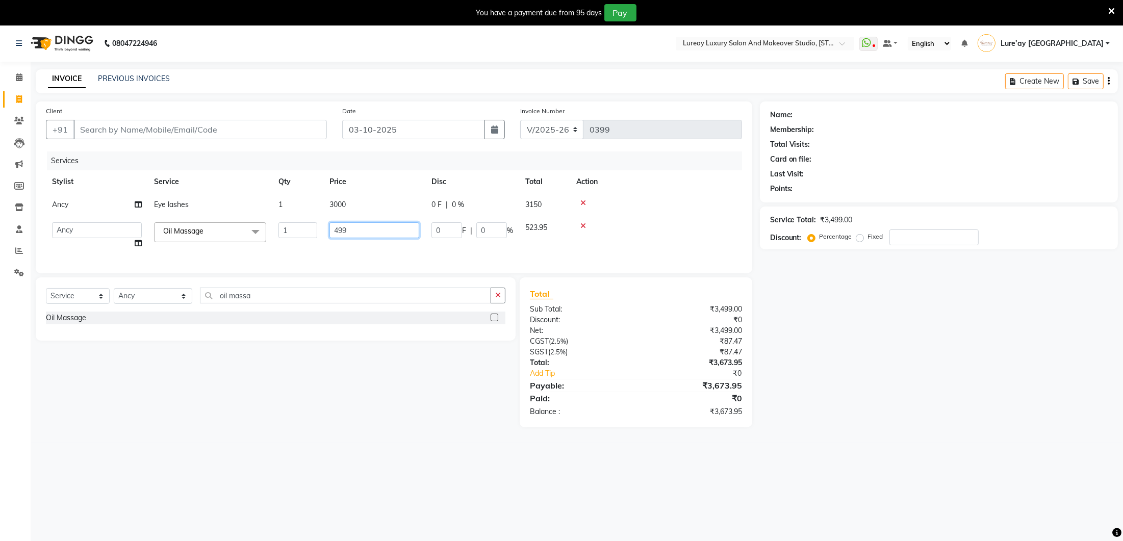
click at [351, 231] on input "499" at bounding box center [374, 230] width 90 height 16
type input "4"
type input "1000"
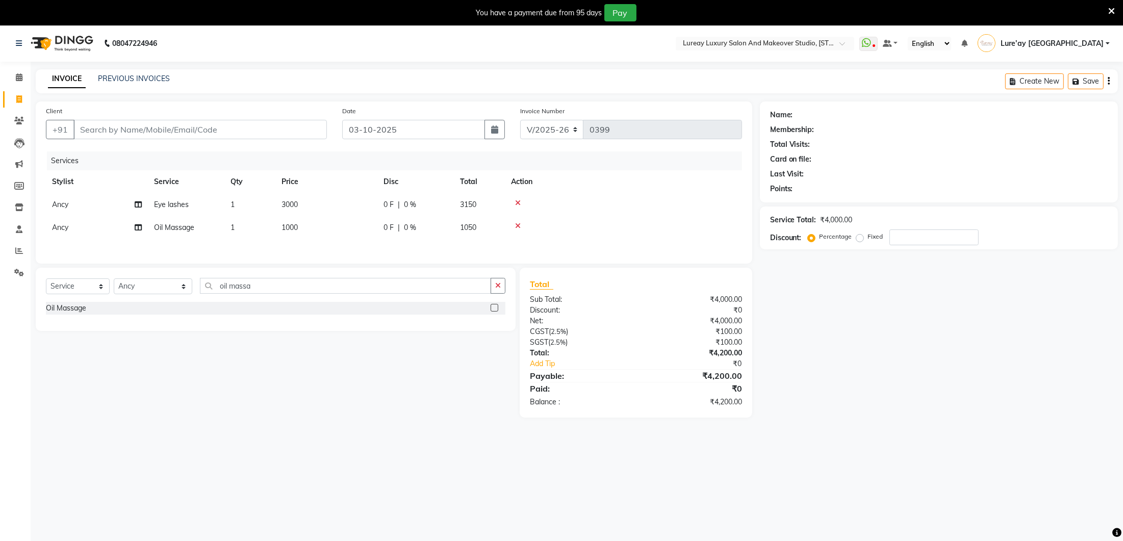
click at [345, 245] on div "Services Stylist Service Qty Price Disc Total Action Ancy Eye lashes 1 3000 0 F…" at bounding box center [394, 202] width 696 height 102
click at [197, 135] on input "Client" at bounding box center [199, 129] width 253 height 19
click at [197, 129] on input "Client" at bounding box center [199, 129] width 253 height 19
type input "8"
type input "0"
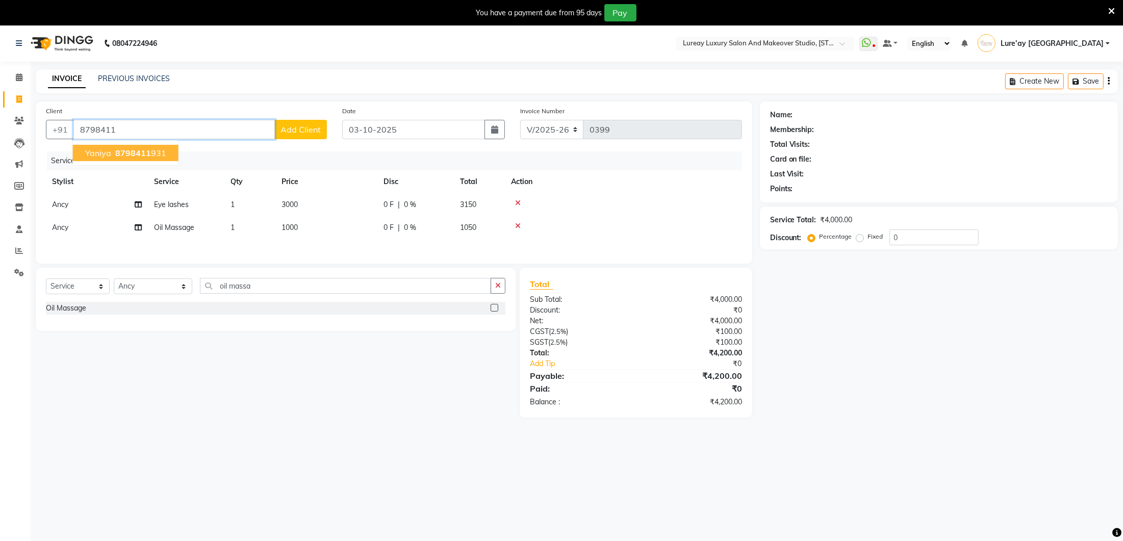
scroll to position [24, 0]
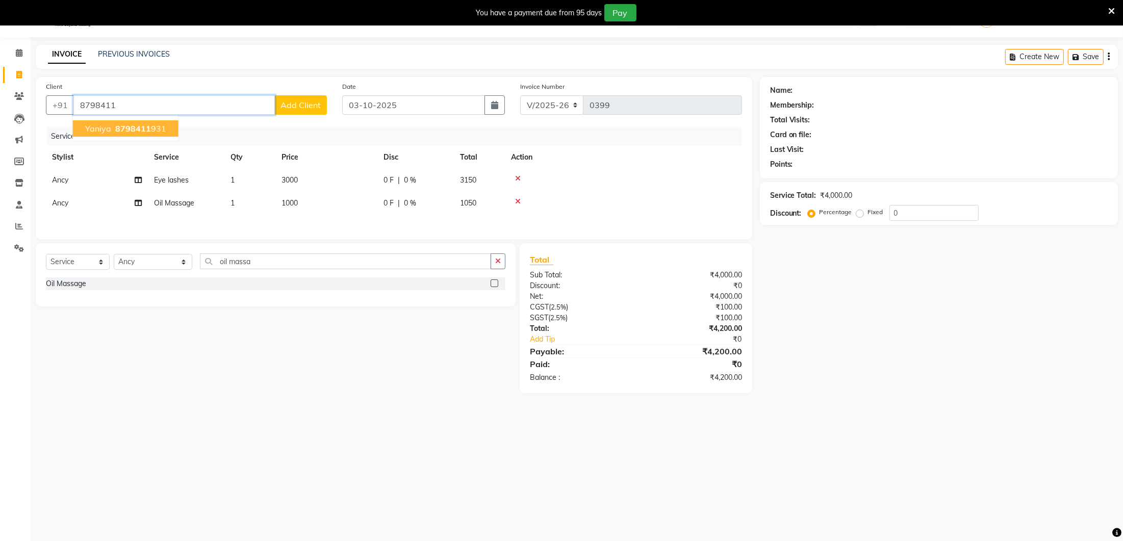
click at [162, 126] on ngb-highlight "8798411 931" at bounding box center [139, 128] width 53 height 10
type input "8798411931"
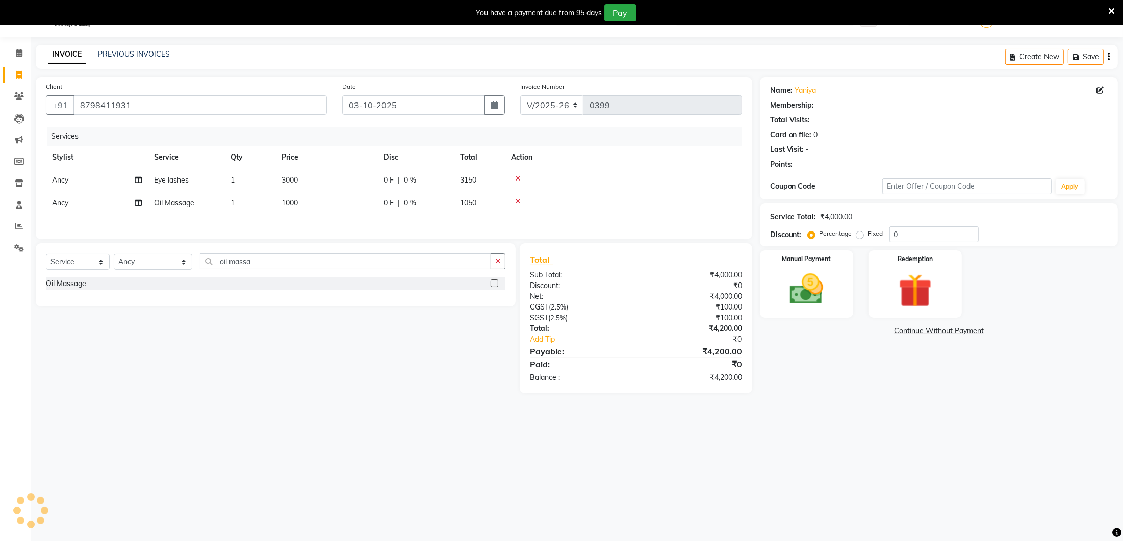
select select "1: Object"
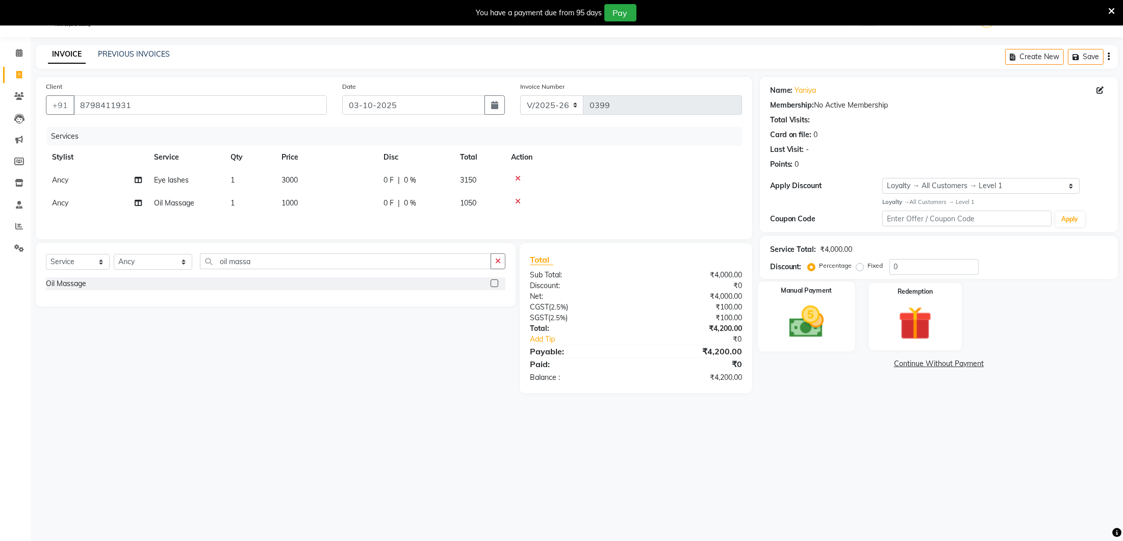
click at [809, 294] on div "Manual Payment" at bounding box center [806, 316] width 97 height 70
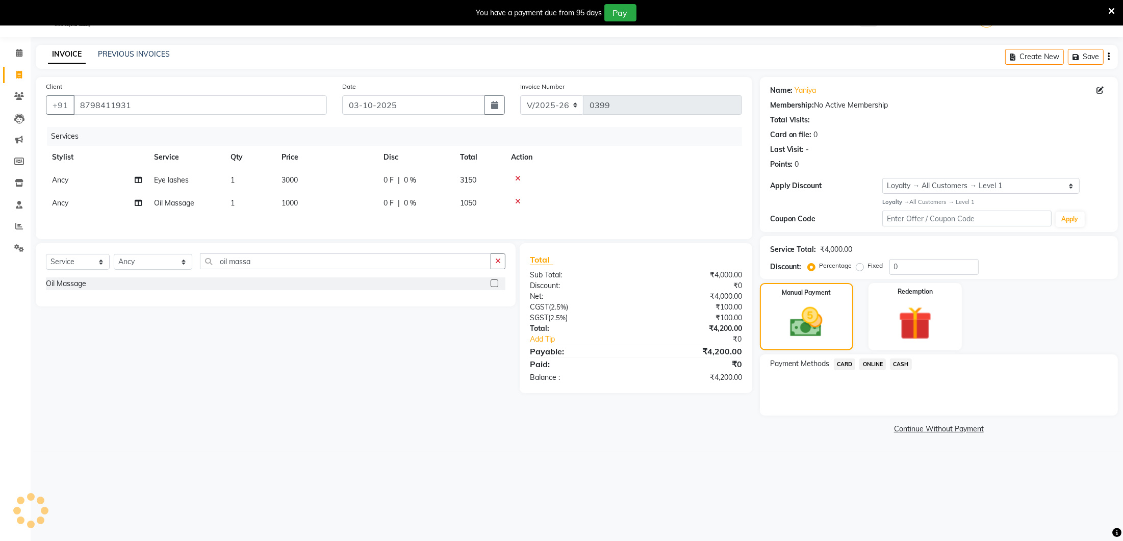
click at [903, 361] on span "CASH" at bounding box center [901, 364] width 22 height 12
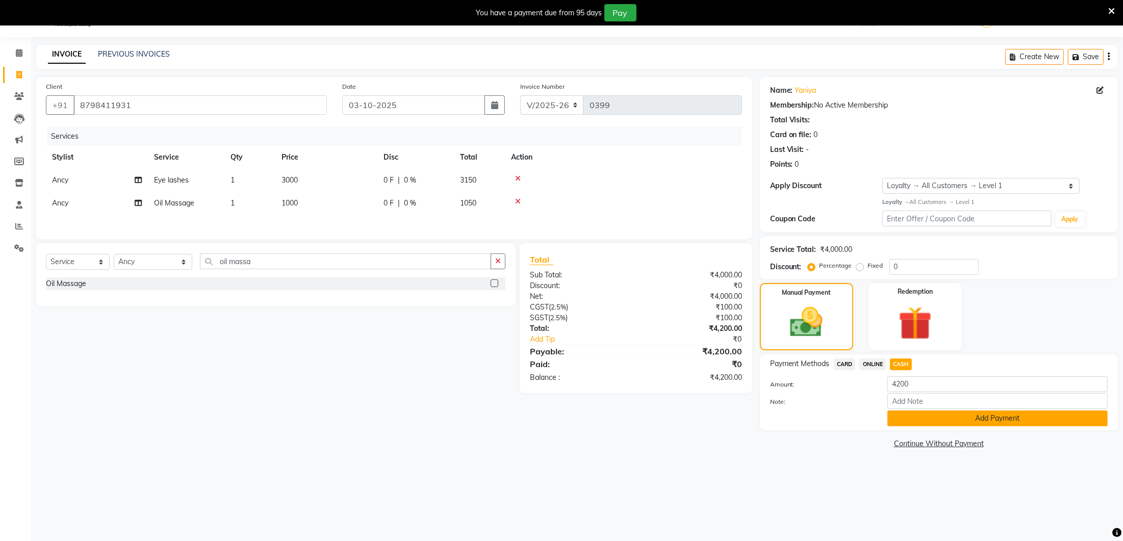
click at [933, 413] on button "Add Payment" at bounding box center [997, 418] width 220 height 16
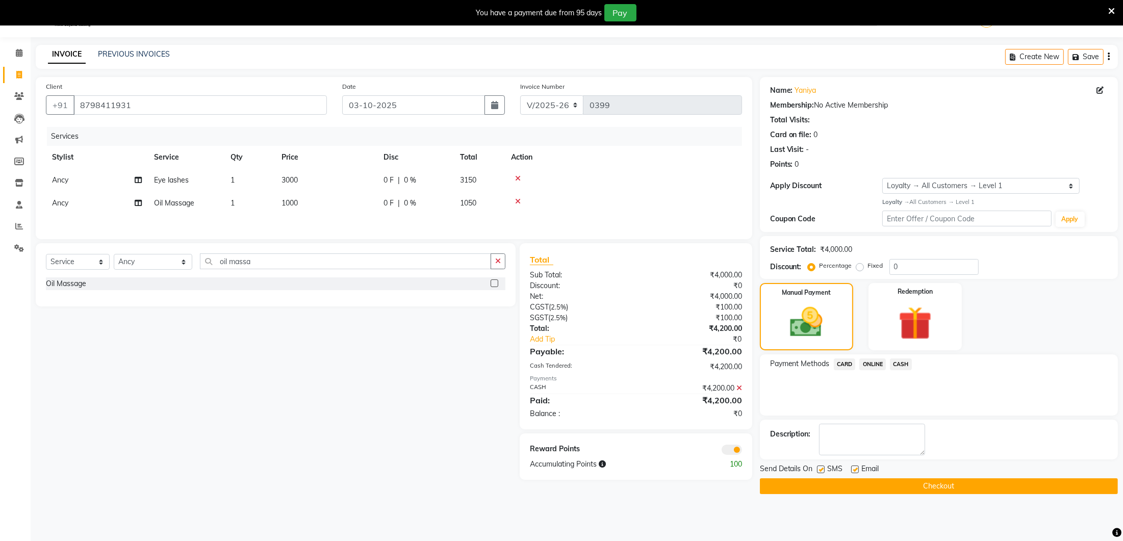
click at [926, 481] on button "Checkout" at bounding box center [939, 486] width 358 height 16
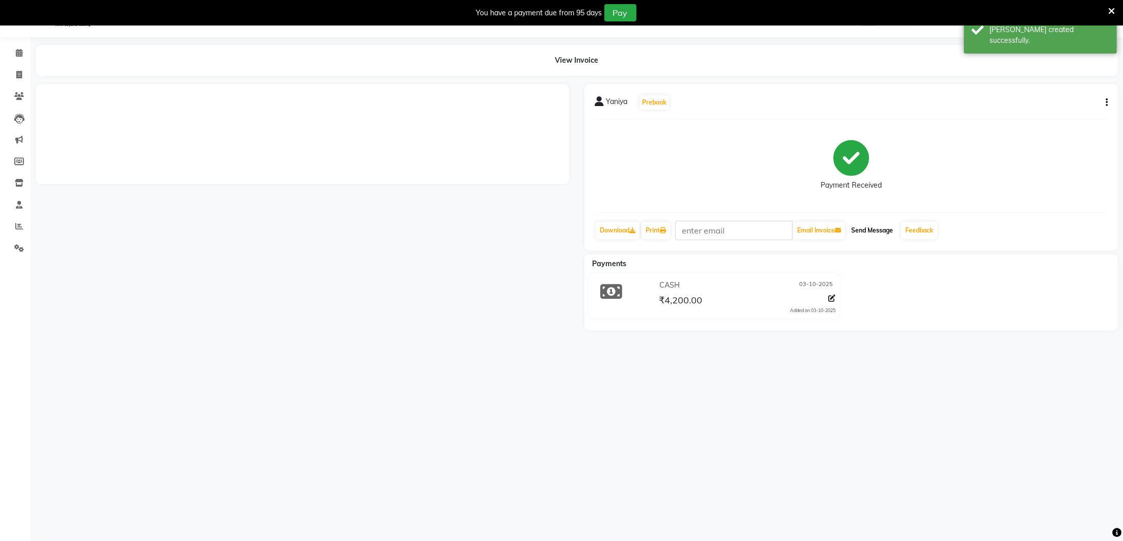
click at [880, 225] on button "Send Message" at bounding box center [872, 230] width 50 height 17
